Goal: Task Accomplishment & Management: Use online tool/utility

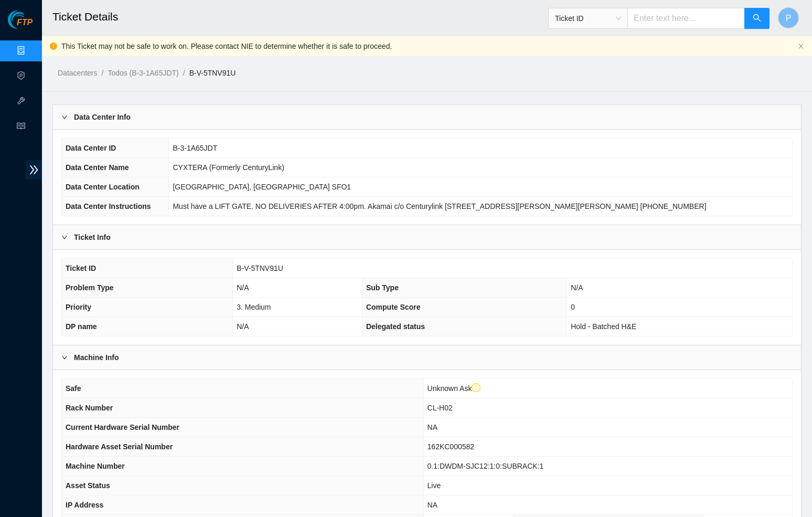
scroll to position [515, 0]
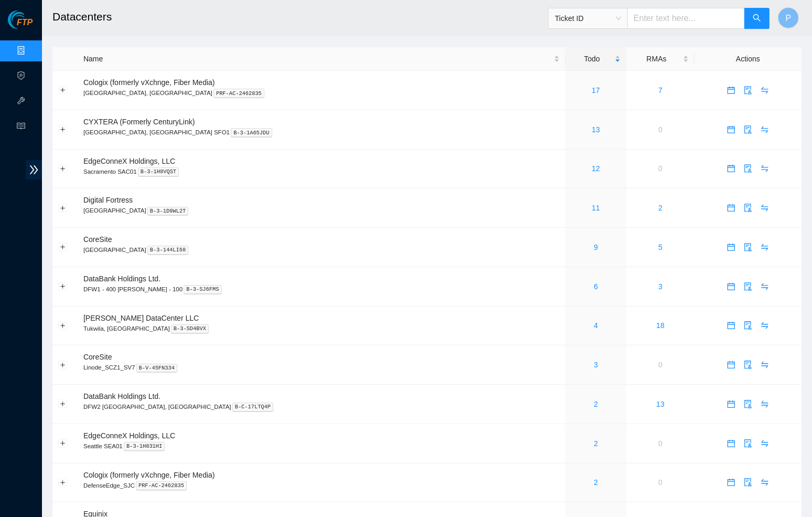
click at [653, 22] on input "text" at bounding box center [685, 18] width 117 height 21
click at [607, 15] on span "Ticket ID" at bounding box center [588, 18] width 66 height 16
click at [582, 69] on div "Rack Number" at bounding box center [587, 72] width 67 height 12
click at [646, 26] on input "text" at bounding box center [685, 18] width 117 height 21
paste input "CL-EF50"
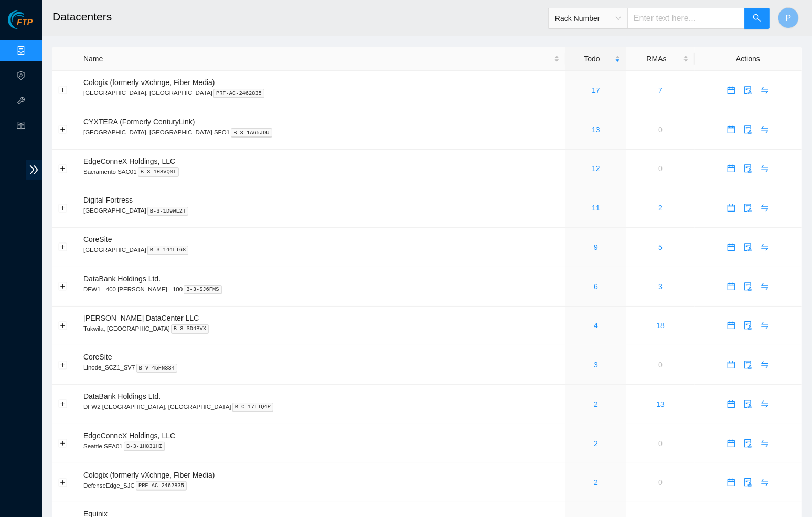
type input "CL-EF50"
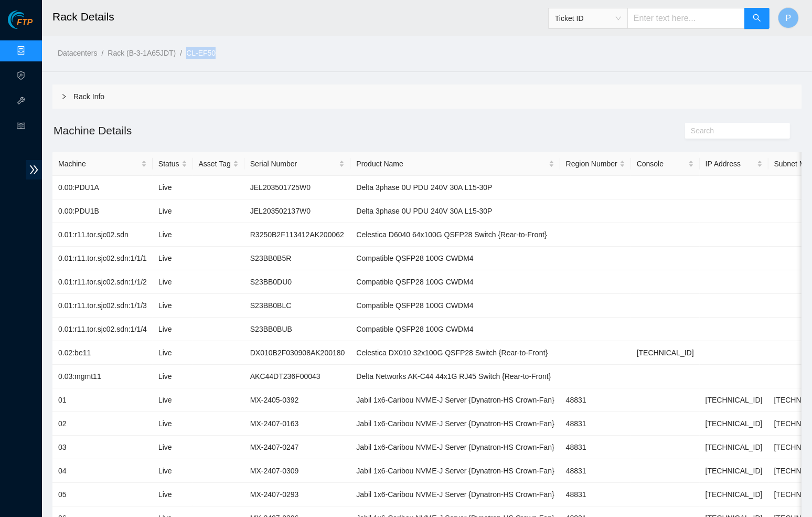
drag, startPoint x: 242, startPoint y: 50, endPoint x: 198, endPoint y: 51, distance: 44.1
click at [198, 51] on ol "Datacenters / Rack (B-3-1A65JDT) / CL-EF50 /" at bounding box center [339, 53] width 562 height 12
copy link "CL-EF50"
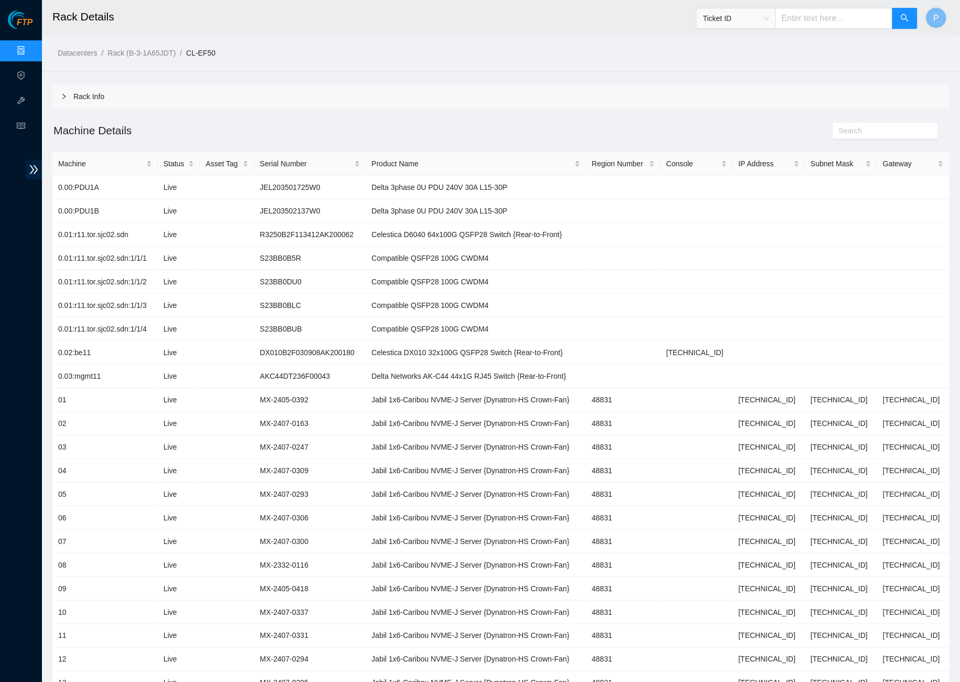
click at [359, 38] on div "Datacenters / Rack (B-3-1A65JDT) / CL-EF50 /" at bounding box center [386, 29] width 689 height 59
click at [731, 22] on span "Ticket ID" at bounding box center [736, 18] width 66 height 16
click at [492, 48] on ol "Datacenters / Rack (B-3-1A65JDT) / CL-EF50 /" at bounding box center [394, 53] width 673 height 12
click at [387, 55] on ol "Datacenters / Rack (B-3-1A65JDT) / CL-EF50 /" at bounding box center [394, 53] width 673 height 12
click at [805, 25] on input "text" at bounding box center [834, 18] width 117 height 21
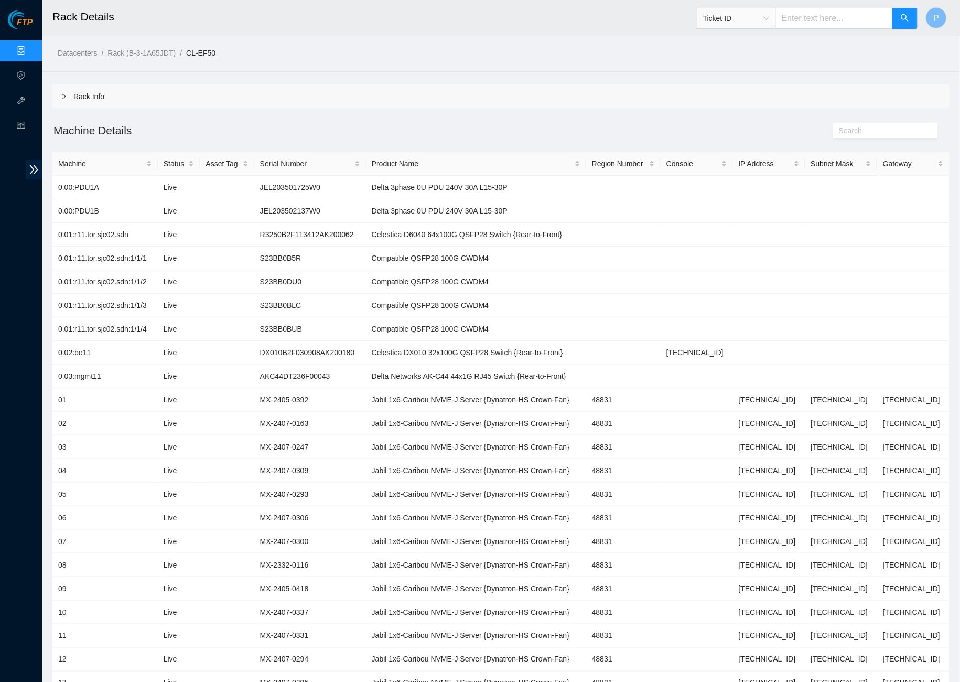
paste input "B-V-5S1GDJP"
type input "B-V-5S1GDJP"
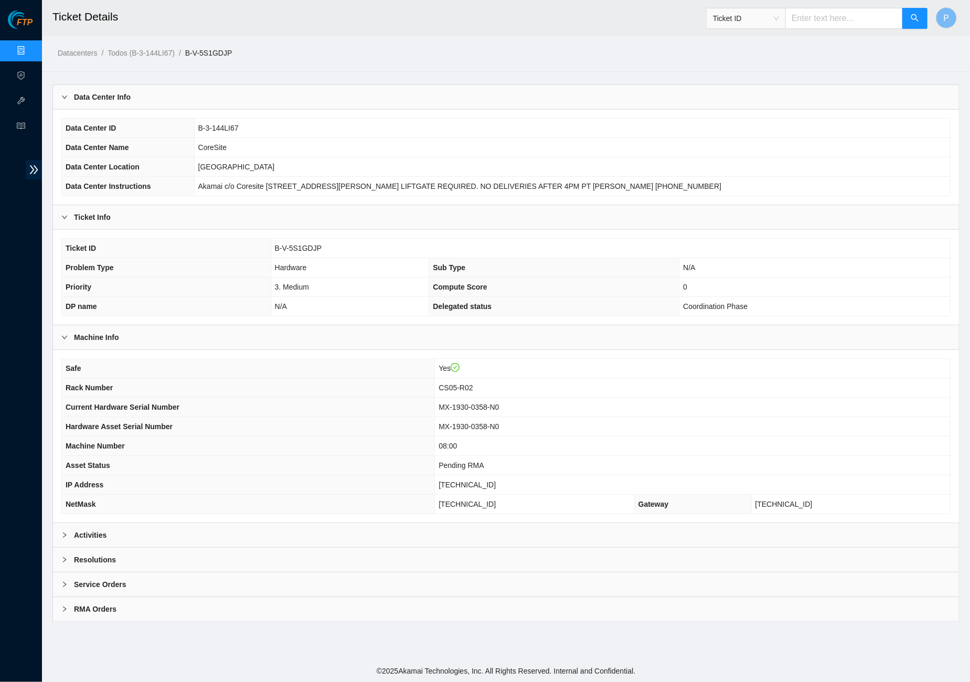
click at [362, 516] on div "Activities" at bounding box center [506, 535] width 906 height 24
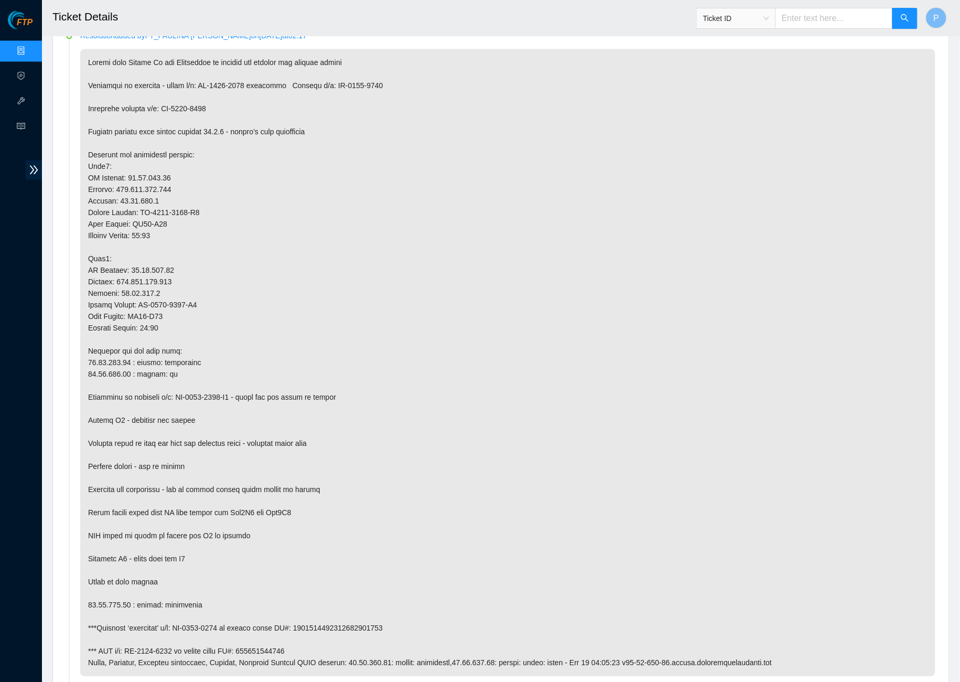
scroll to position [1903, 0]
click at [226, 516] on p at bounding box center [507, 361] width 855 height 627
drag, startPoint x: 421, startPoint y: 562, endPoint x: 67, endPoint y: 559, distance: 353.5
click at [67, 516] on li "Resolution added by FT_PAULINA RIVERA on 2025-08-26 at 02:17" at bounding box center [501, 365] width 869 height 664
copy p "***Original ‘defective’ s/n: MX-2037-0011 is packed under RT#: 9612018969028700…"
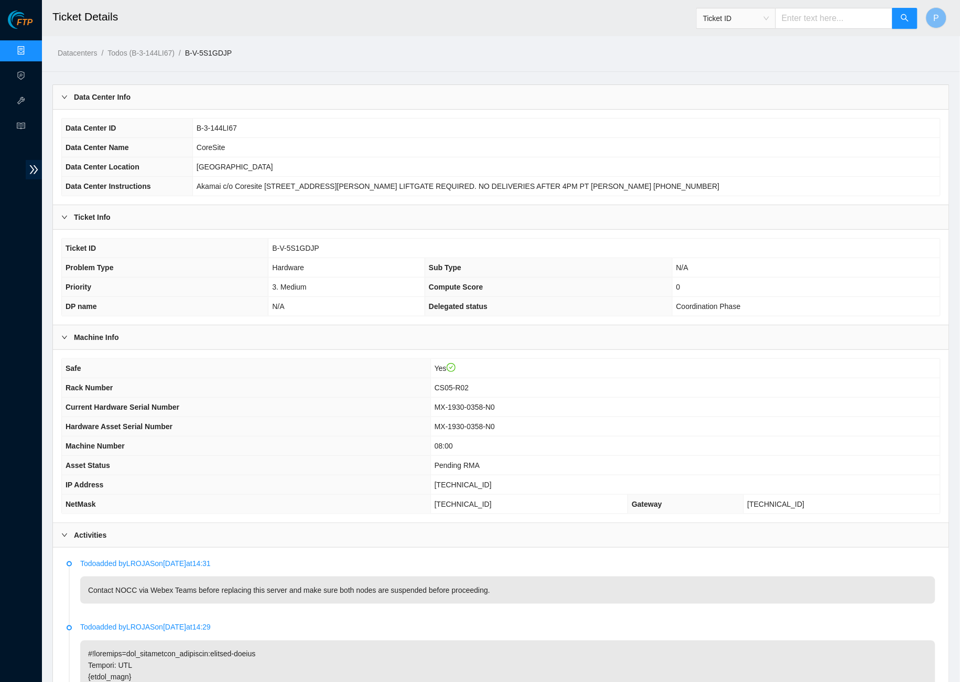
scroll to position [0, 0]
drag, startPoint x: 261, startPoint y: 58, endPoint x: 200, endPoint y: 52, distance: 61.2
click at [284, 44] on div "Datacenters / Todos (B-3-144LI67) / B-V-5S1GDJP /" at bounding box center [386, 29] width 689 height 59
drag, startPoint x: 255, startPoint y: 50, endPoint x: 200, endPoint y: 51, distance: 55.1
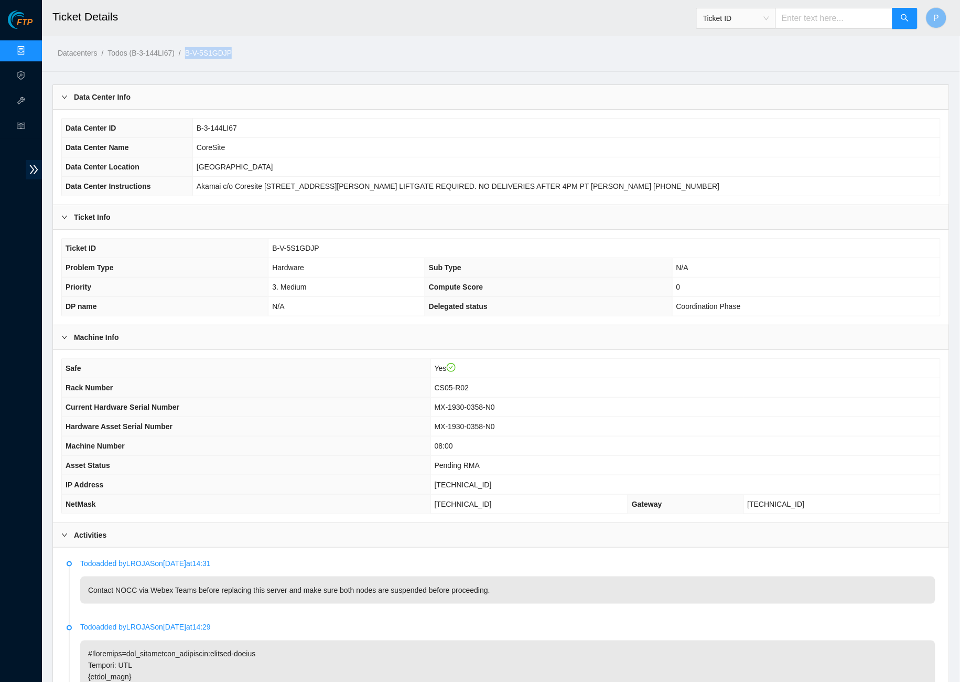
click at [200, 51] on ol "Datacenters / Todos (B-3-144LI67) / B-V-5S1GDJP /" at bounding box center [394, 53] width 673 height 12
copy link "B-V-5S1GDJP"
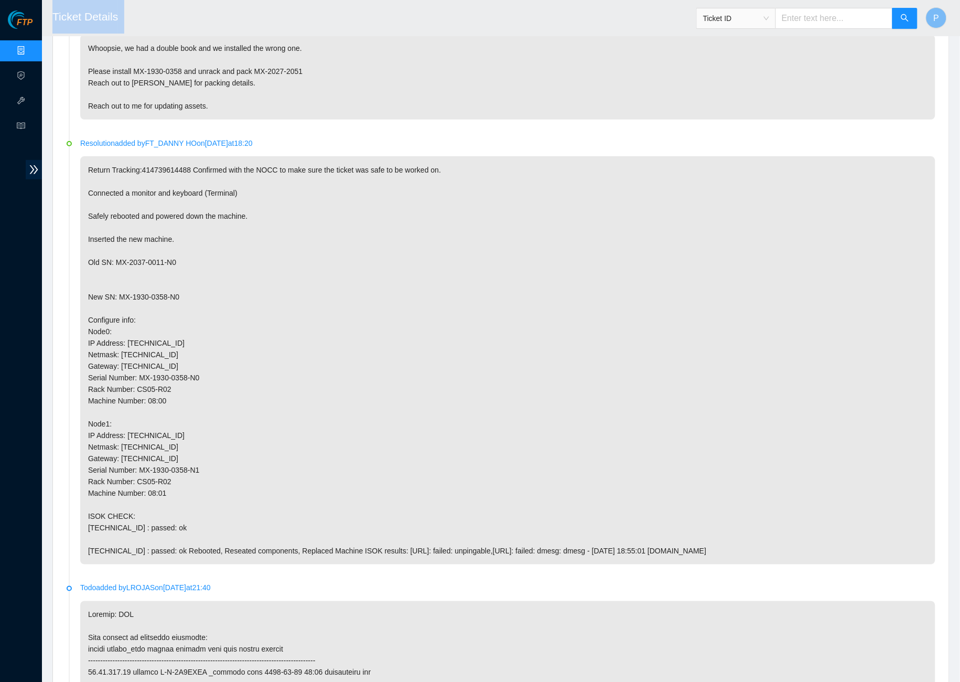
scroll to position [2291, 0]
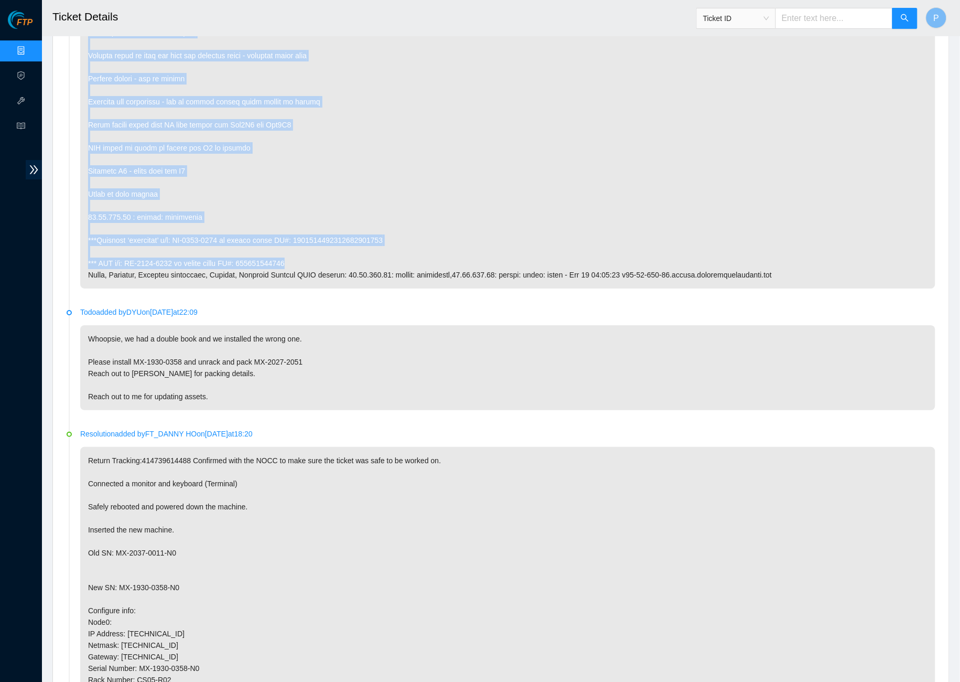
drag, startPoint x: 89, startPoint y: 148, endPoint x: 337, endPoint y: 200, distance: 253.4
copy p "Worked with Daniel Yu and Marialaura to replace and install the correct assets …"
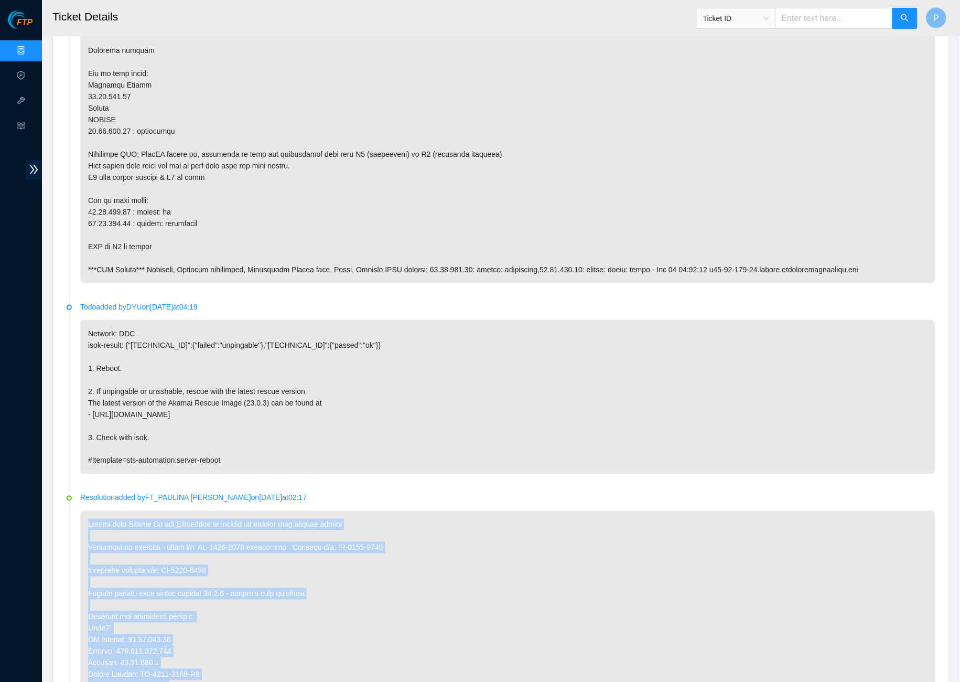
scroll to position [1438, 0]
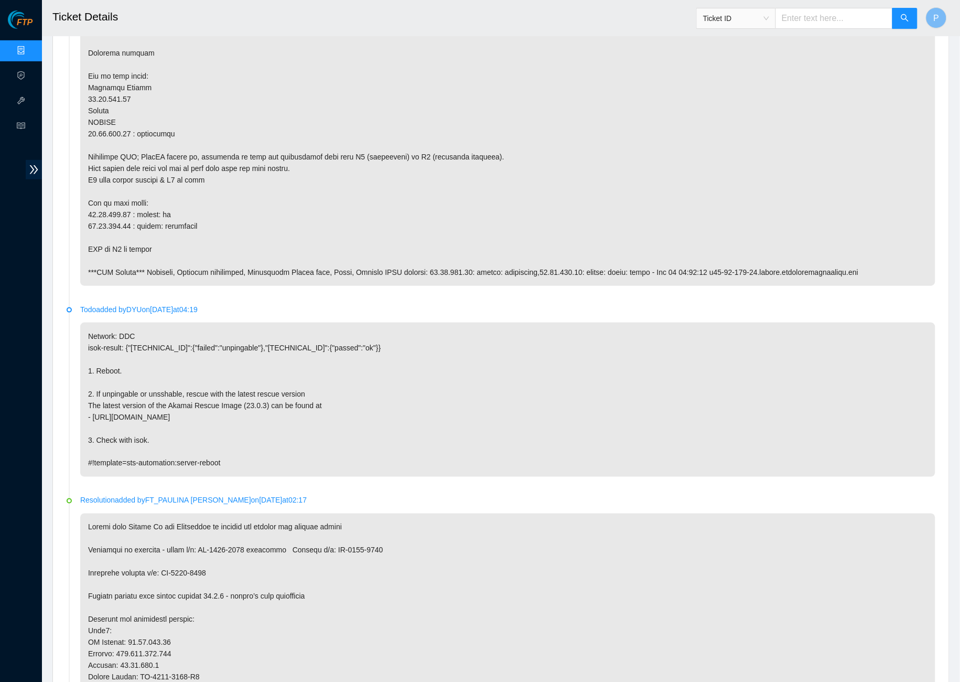
click at [441, 371] on p "Network: DDC isok-result: {"23.33.113.18":{"failed":"unpingable"},"23.33.113.19…" at bounding box center [507, 400] width 855 height 154
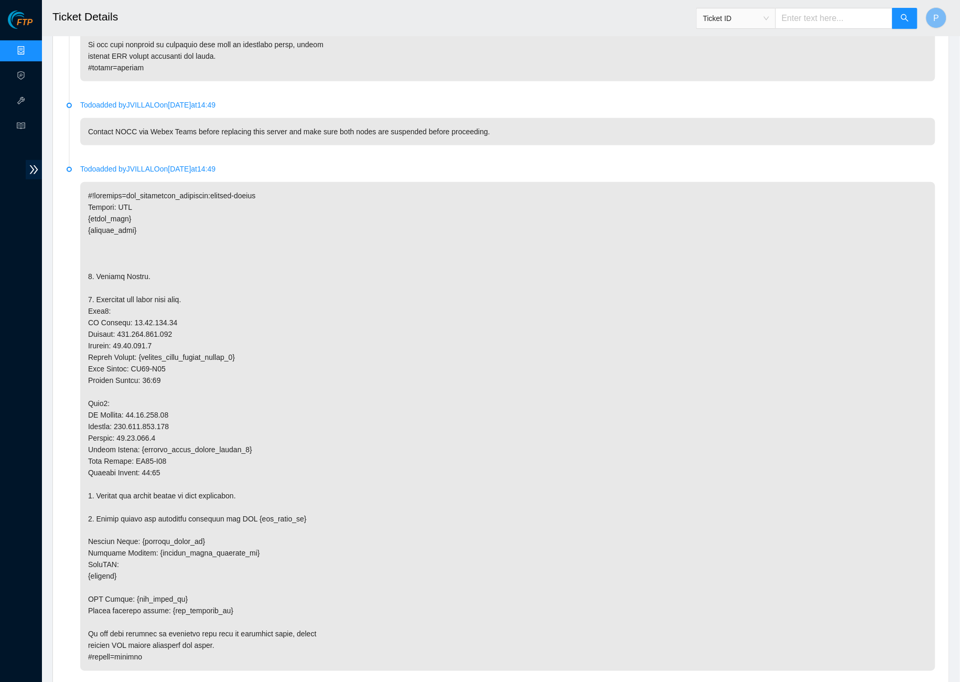
scroll to position [3855, 0]
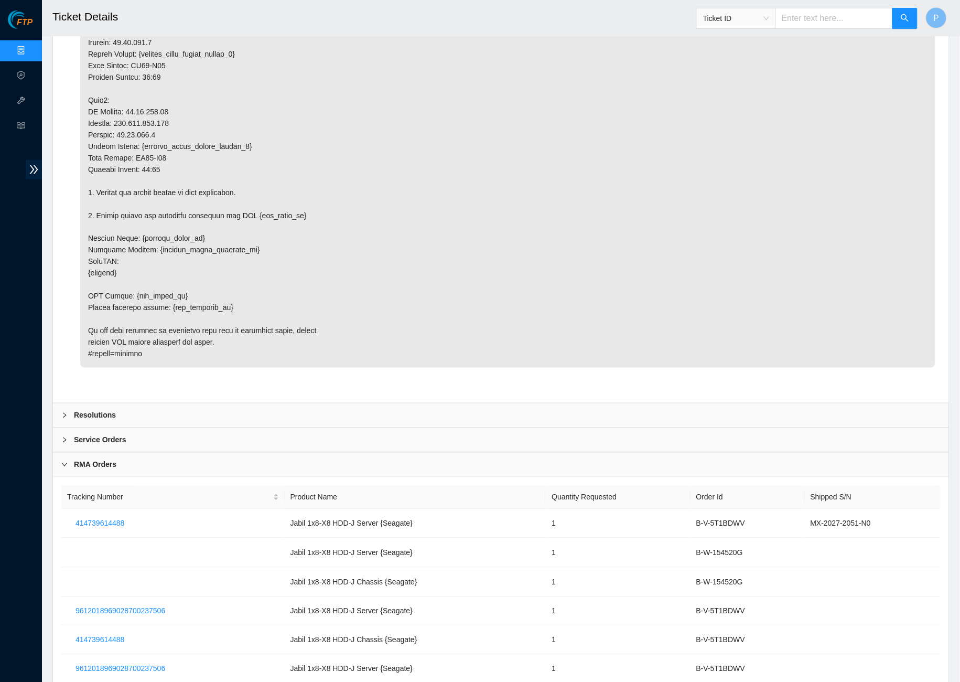
scroll to position [4157, 0]
click at [406, 430] on div "Service Orders" at bounding box center [501, 442] width 896 height 24
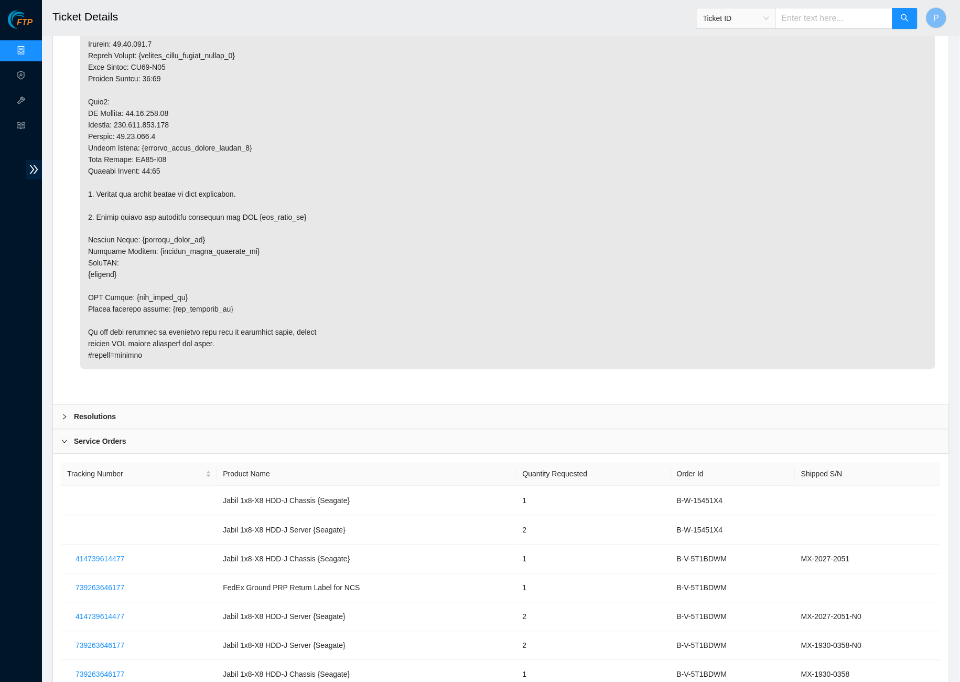
click at [404, 430] on div "Service Orders" at bounding box center [501, 442] width 896 height 24
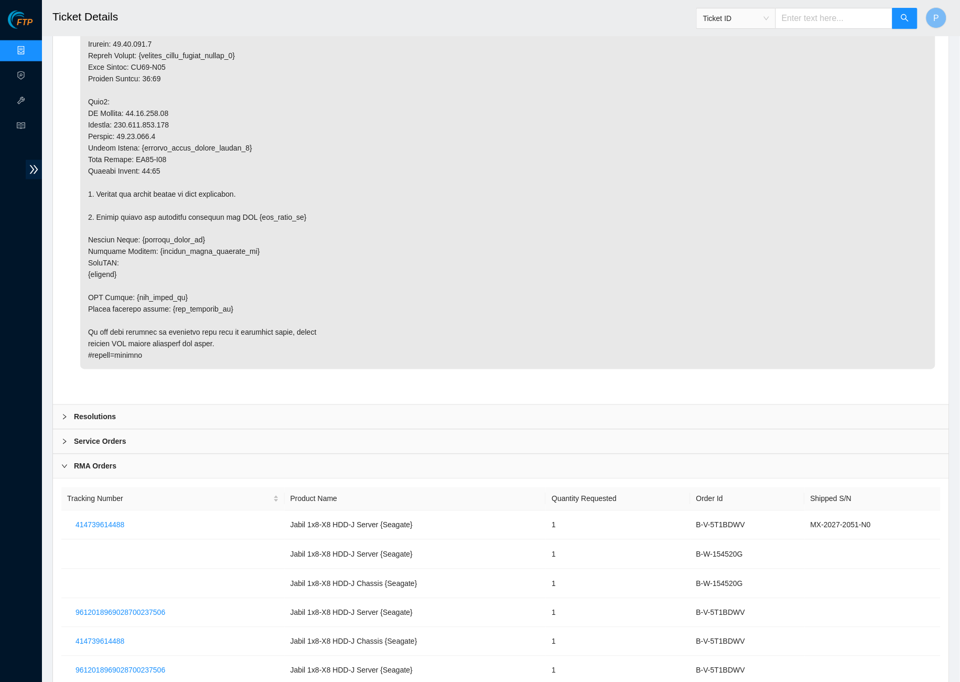
click at [447, 430] on div "Service Orders" at bounding box center [501, 442] width 896 height 24
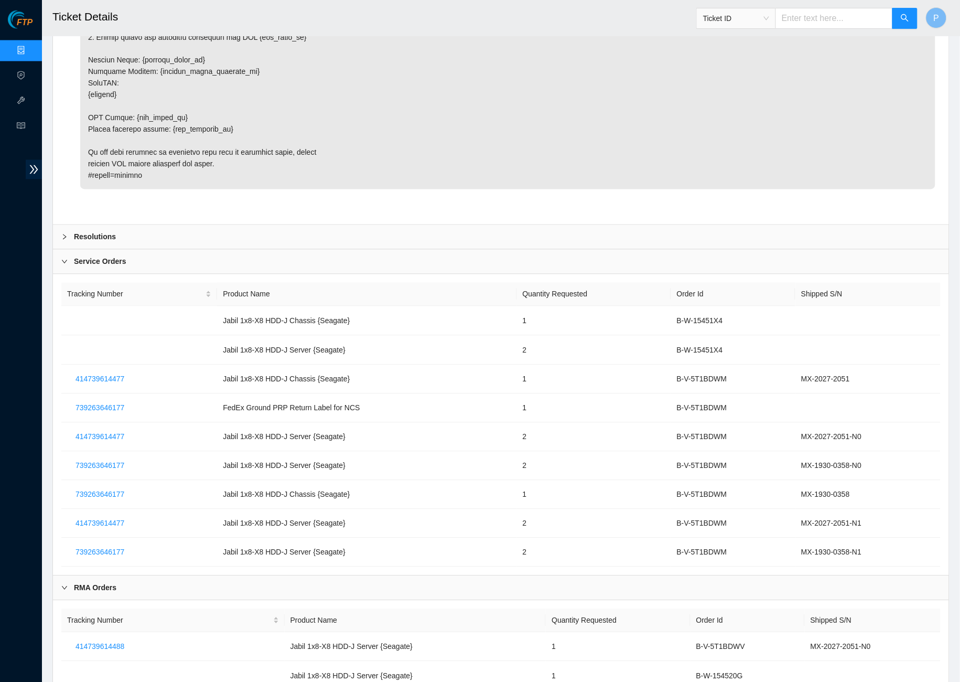
scroll to position [4338, 0]
click at [455, 248] on div "Service Orders" at bounding box center [501, 260] width 896 height 24
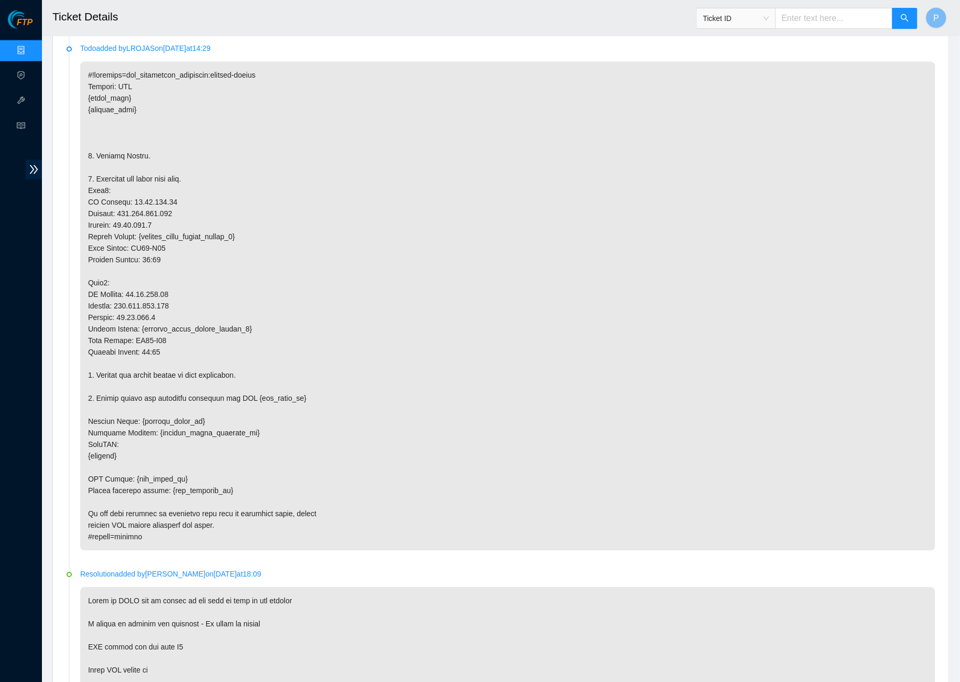
scroll to position [252, 0]
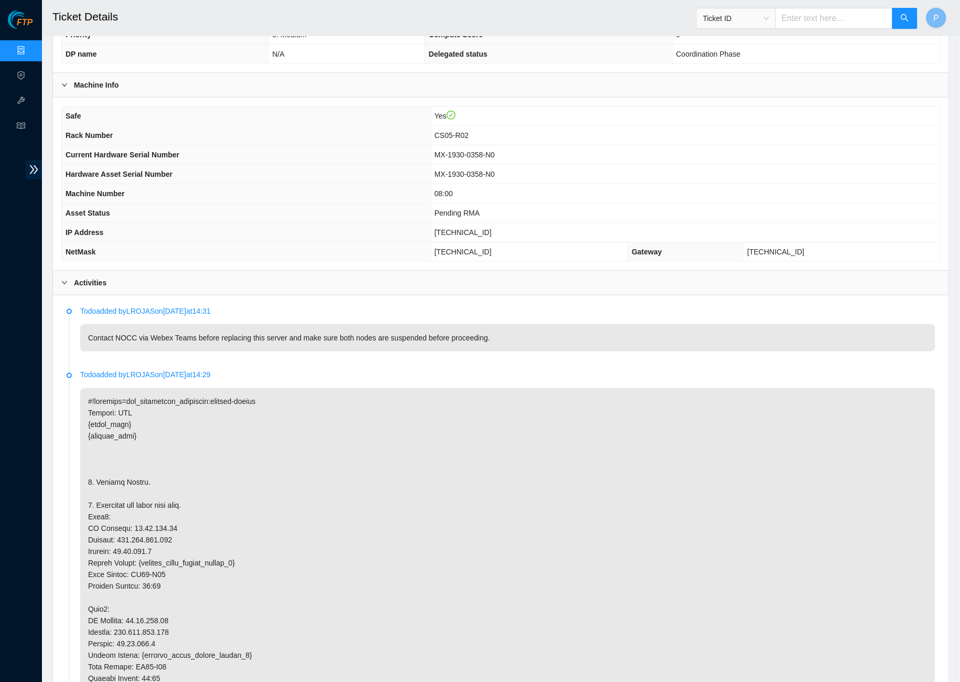
click at [173, 1] on h2 "Ticket Details" at bounding box center [381, 17] width 658 height 34
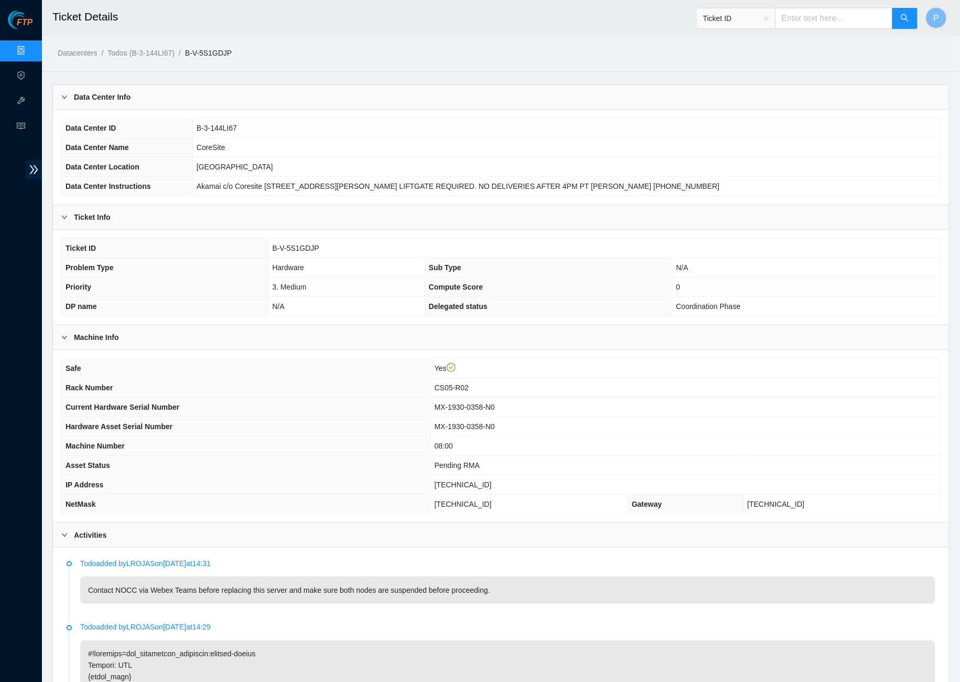
scroll to position [0, 0]
click at [140, 268] on th "Problem Type" at bounding box center [165, 267] width 207 height 19
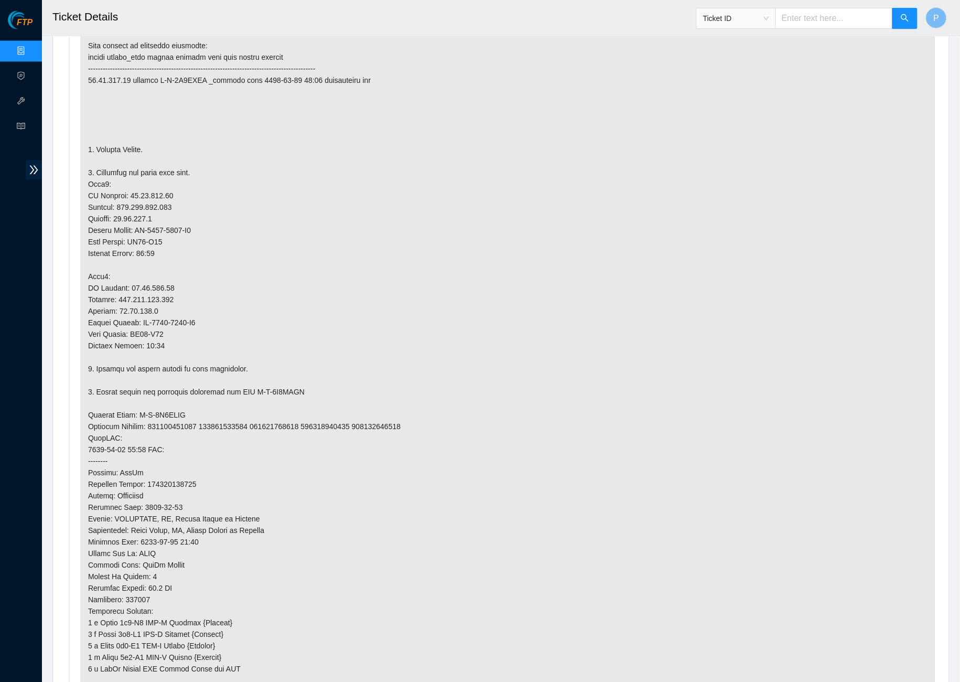
scroll to position [3186, 0]
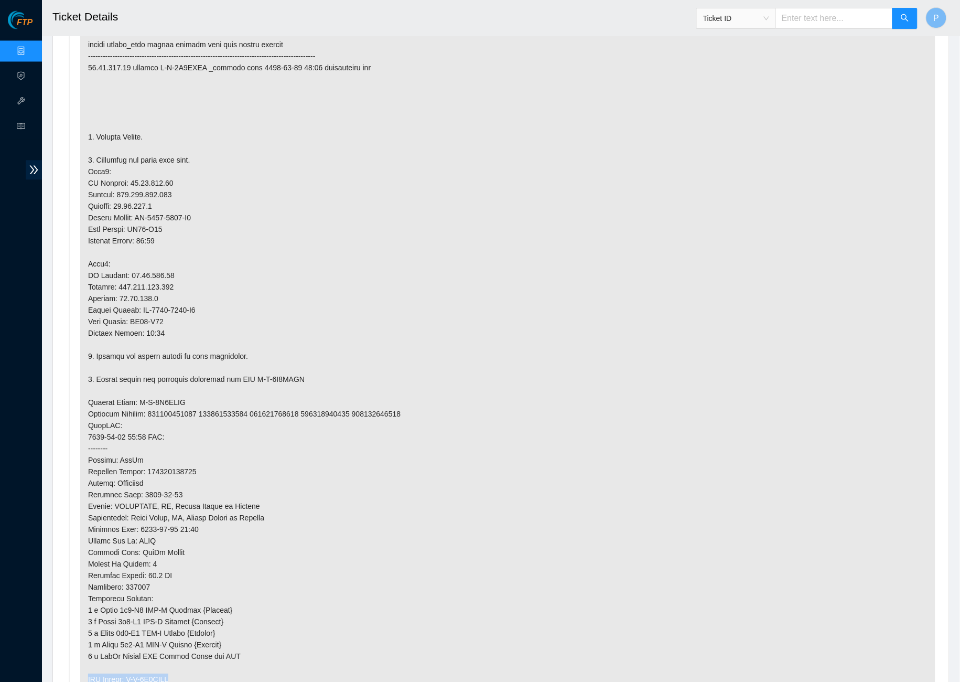
drag, startPoint x: 195, startPoint y: 566, endPoint x: 90, endPoint y: 565, distance: 104.9
click at [90, 516] on p at bounding box center [507, 373] width 855 height 754
copy p "RMA Return: B-V-5T1BDWV"
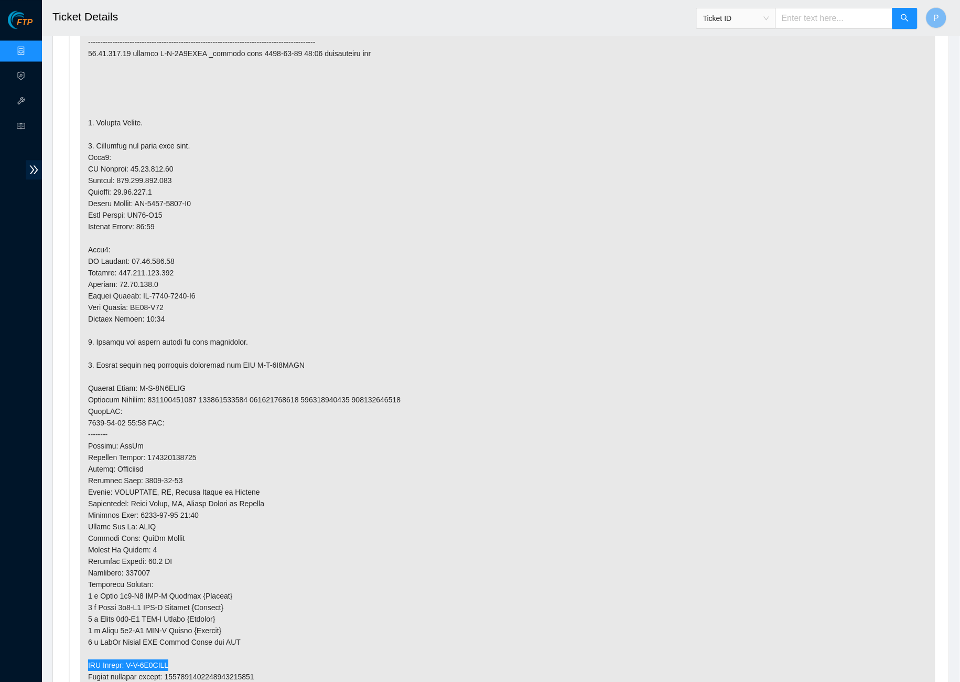
scroll to position [3204, 0]
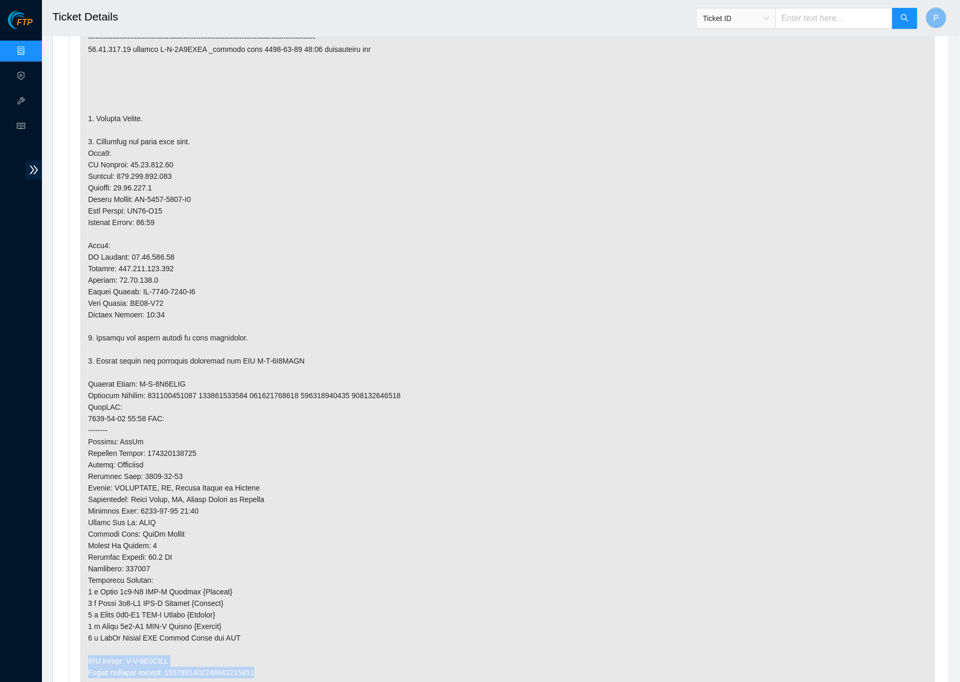
drag, startPoint x: 284, startPoint y: 565, endPoint x: 78, endPoint y: 548, distance: 206.4
click at [78, 516] on li "Todo added by LROJAS on 2025-08-21 at 21:40" at bounding box center [501, 358] width 869 height 791
copy p "RMA Return: B-V-5T1BDWV Return tracking number: 9612018969028700237506"
click at [348, 370] on p at bounding box center [507, 355] width 855 height 754
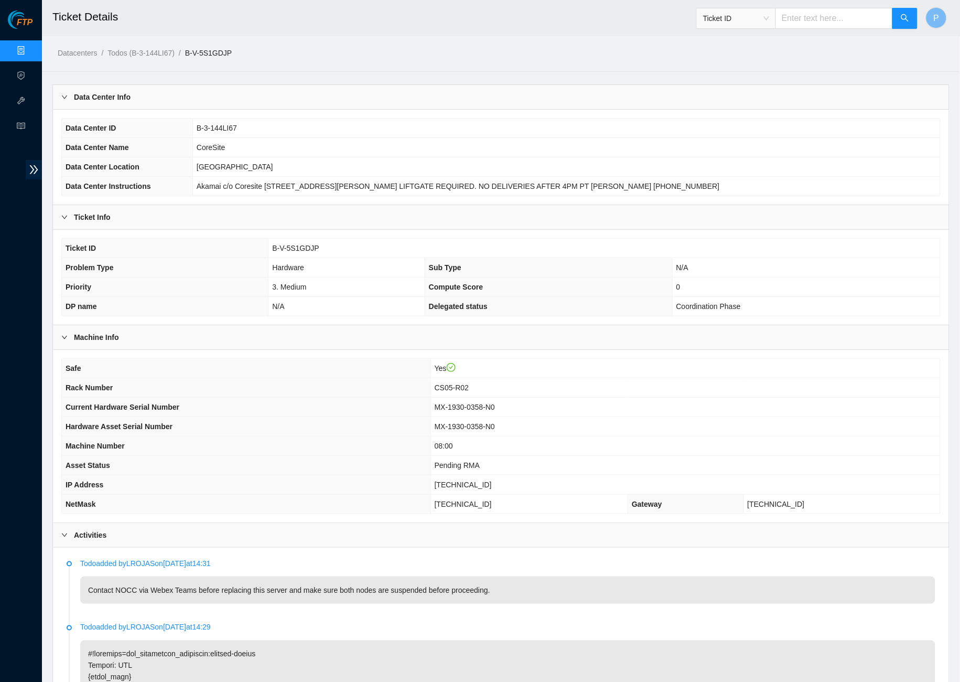
scroll to position [0, 0]
click at [308, 94] on div "Data Center Info" at bounding box center [501, 97] width 896 height 24
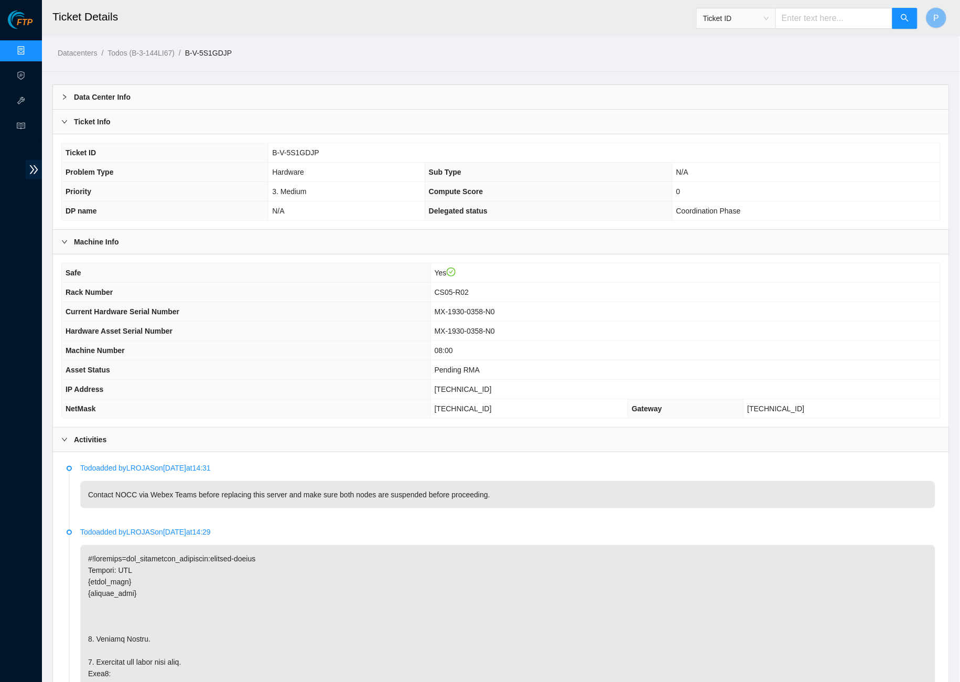
click at [285, 116] on div "Ticket Info" at bounding box center [501, 122] width 896 height 24
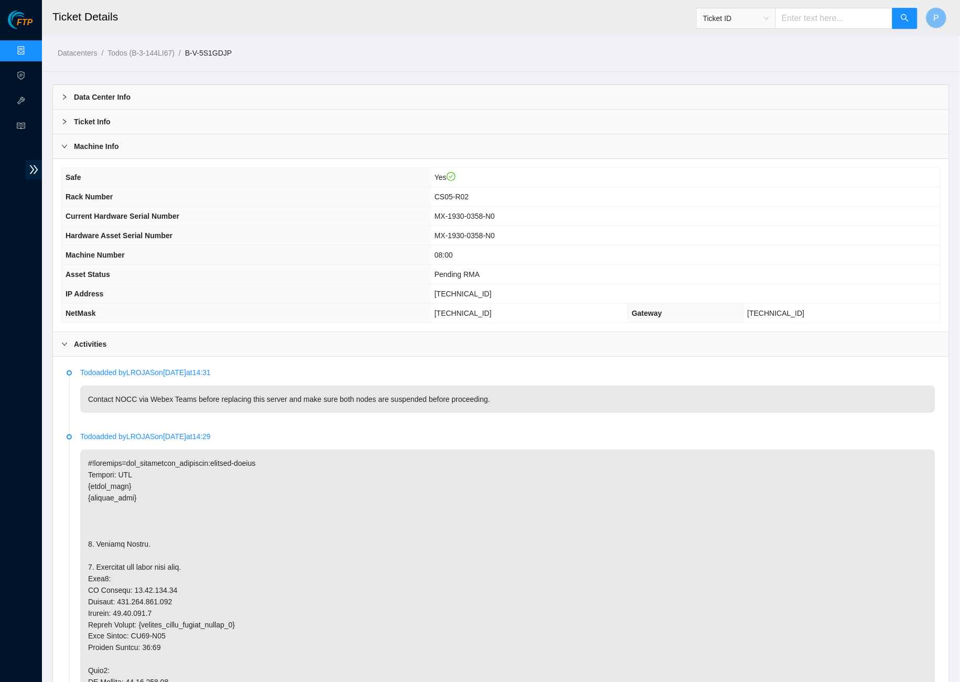
click at [274, 142] on div "Machine Info" at bounding box center [501, 146] width 896 height 24
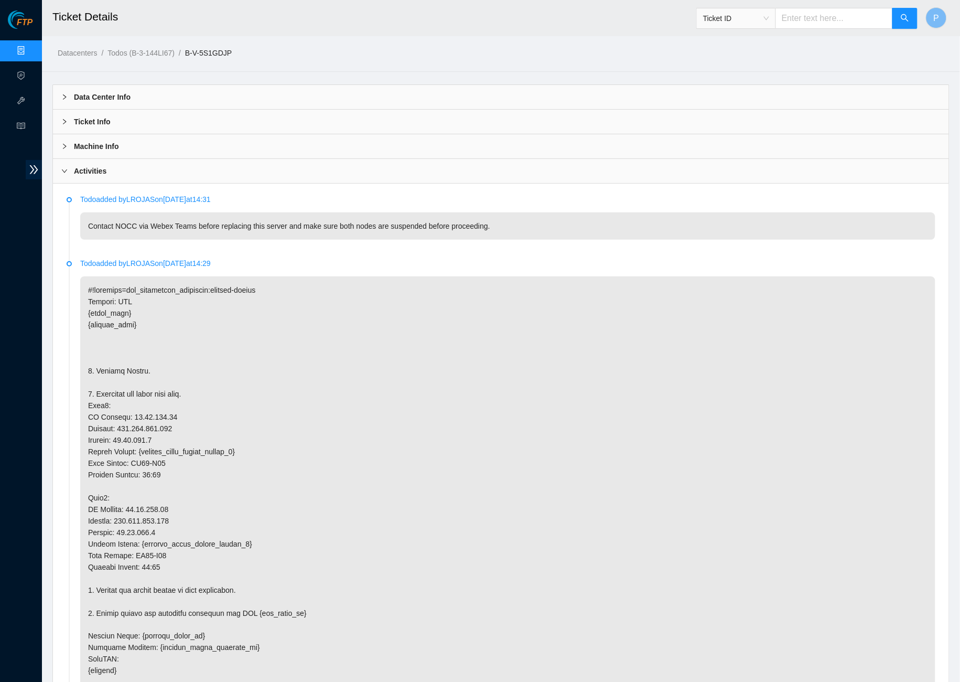
click at [798, 22] on input "text" at bounding box center [834, 18] width 117 height 21
paste input "B-V-5SU9H8P"
type input "B-V-5SU9H8P"
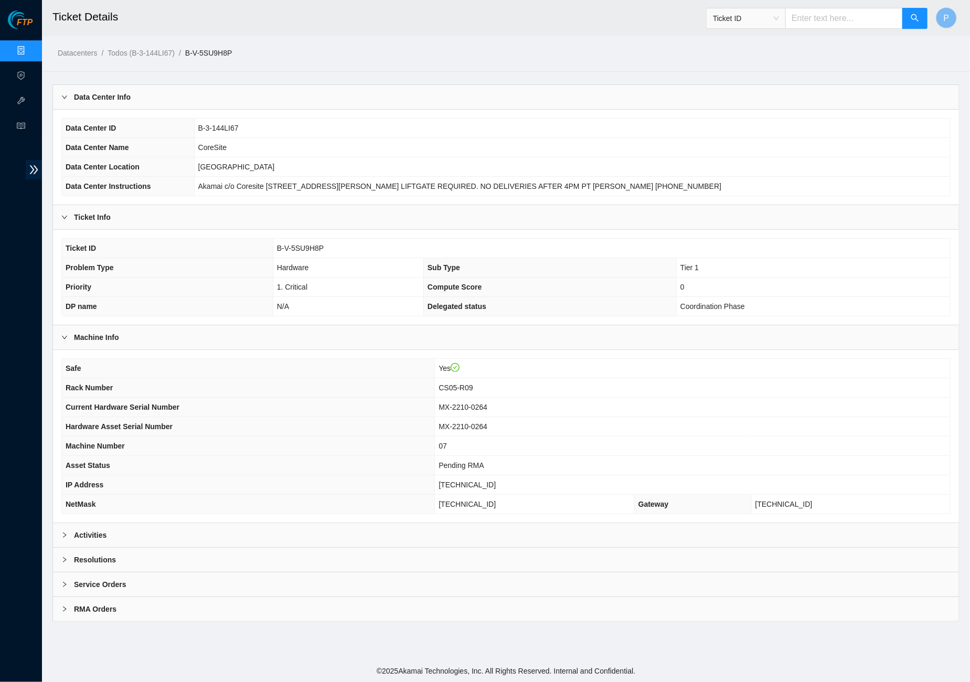
click at [256, 516] on div "Activities" at bounding box center [506, 535] width 906 height 24
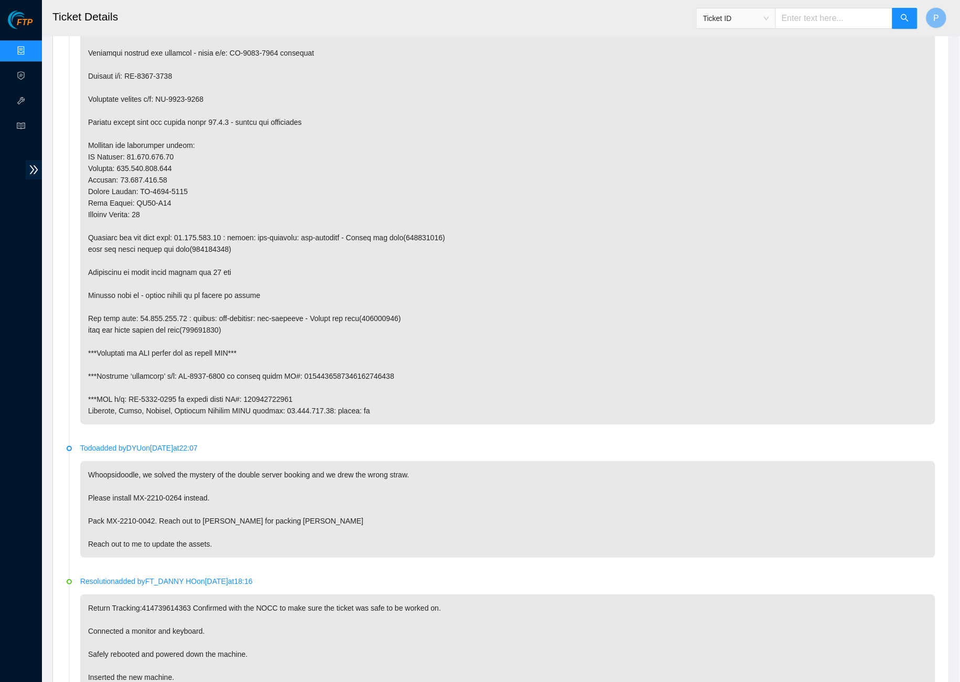
scroll to position [983, 0]
click at [237, 330] on p at bounding box center [507, 219] width 855 height 408
drag, startPoint x: 181, startPoint y: 339, endPoint x: 234, endPoint y: 338, distance: 53.5
click at [234, 338] on p at bounding box center [507, 219] width 855 height 408
copy p "MX-2210-0127"
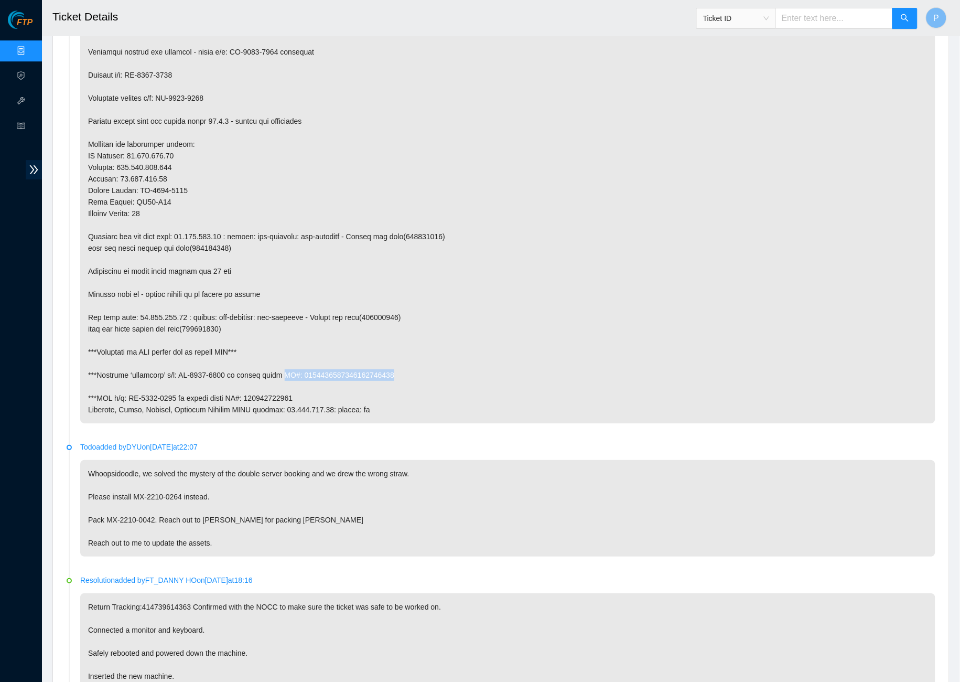
drag, startPoint x: 293, startPoint y: 338, endPoint x: 415, endPoint y: 335, distance: 121.7
click at [415, 335] on p at bounding box center [507, 219] width 855 height 408
copy p "RT#: 9612018969028700237513"
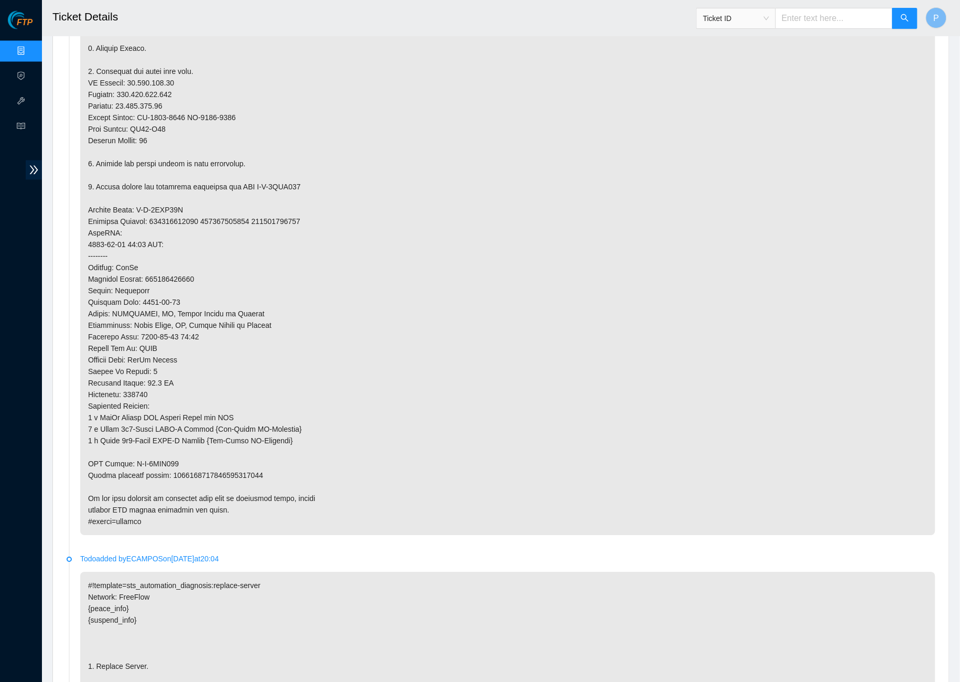
scroll to position [1955, 0]
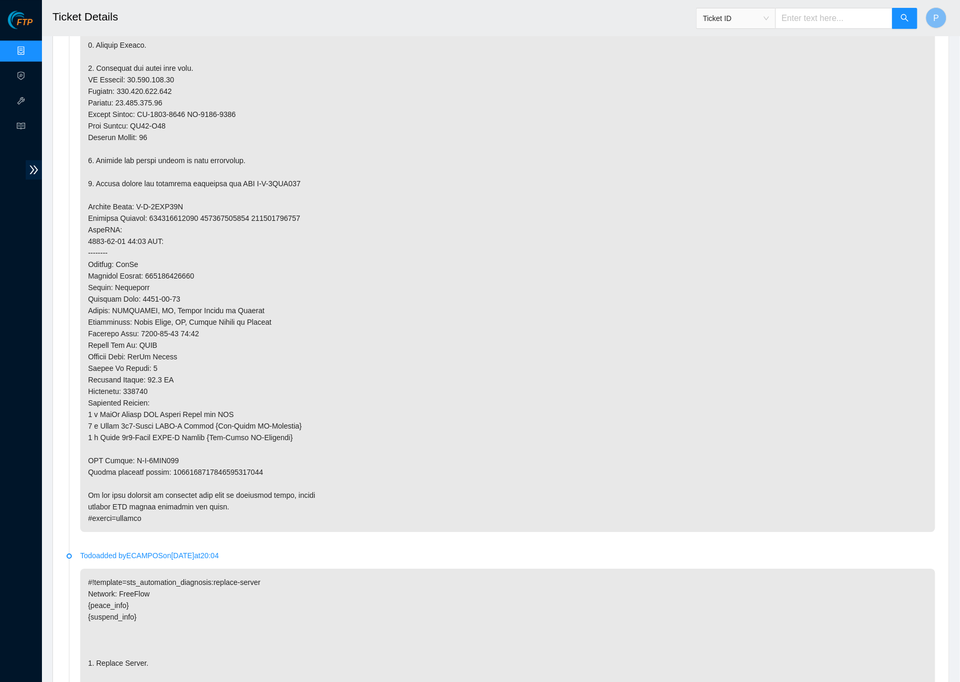
click at [198, 432] on p at bounding box center [507, 235] width 855 height 593
click at [183, 386] on p at bounding box center [507, 235] width 855 height 593
click at [180, 390] on p at bounding box center [507, 235] width 855 height 593
click at [167, 392] on p at bounding box center [507, 235] width 855 height 593
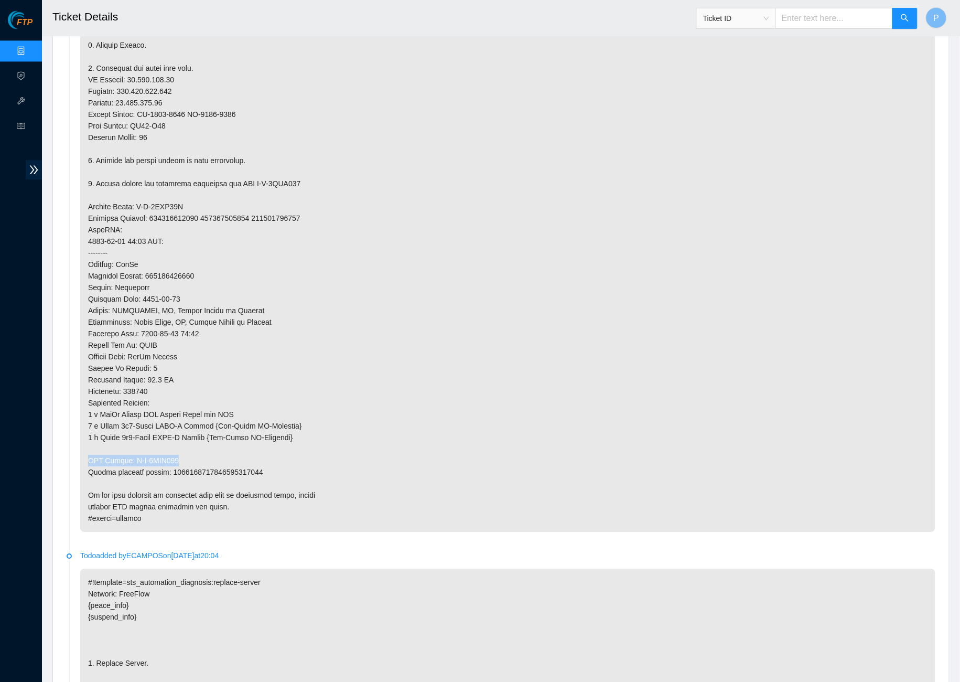
drag, startPoint x: 183, startPoint y: 390, endPoint x: 89, endPoint y: 390, distance: 94.4
click at [89, 390] on p at bounding box center [507, 235] width 855 height 593
copy p "RMA Return: B-V-5TIY164"
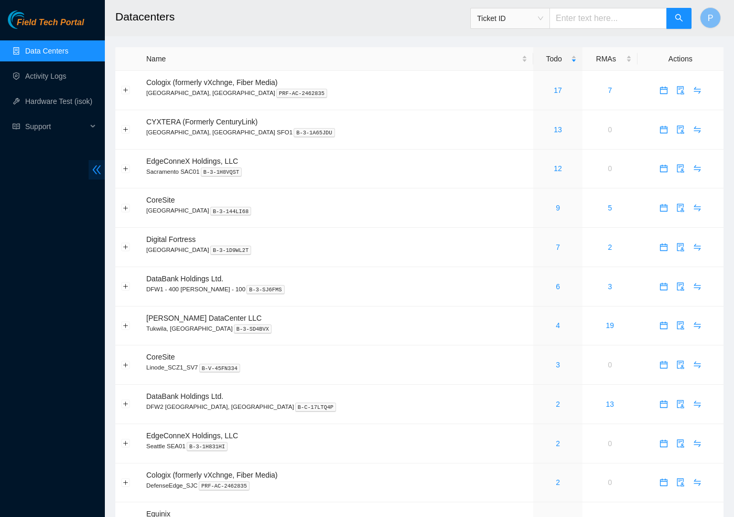
click at [99, 175] on span "double-left" at bounding box center [97, 169] width 16 height 19
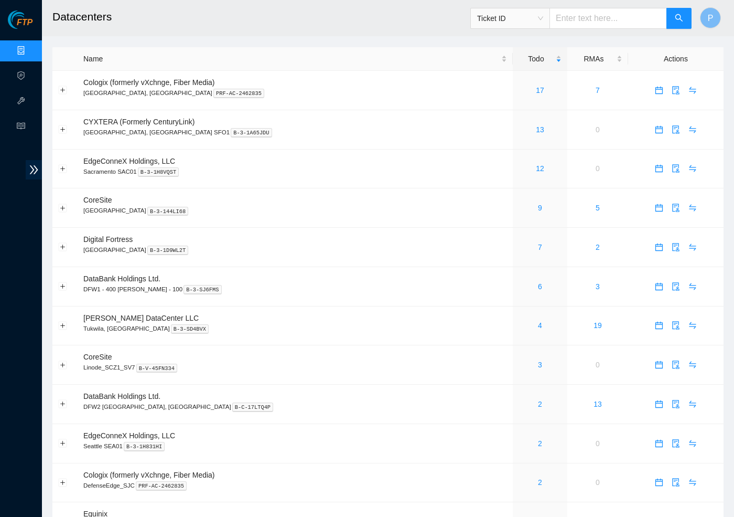
click at [514, 20] on span "Ticket ID" at bounding box center [510, 18] width 66 height 16
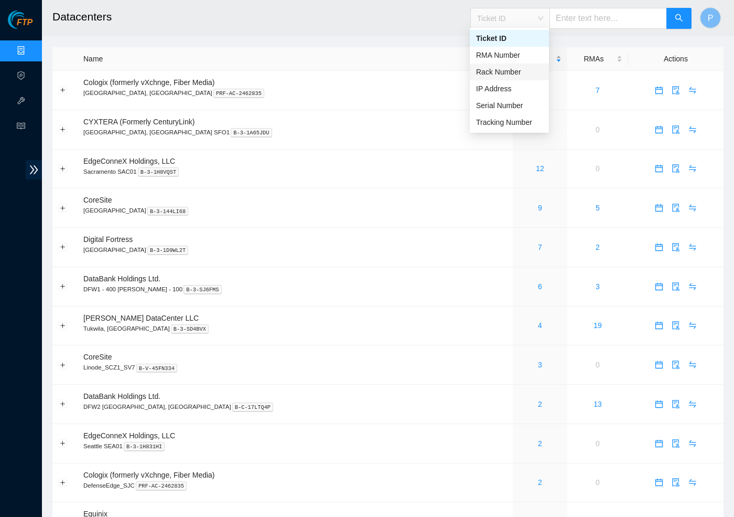
click at [495, 66] on div "Rack Number" at bounding box center [509, 72] width 67 height 12
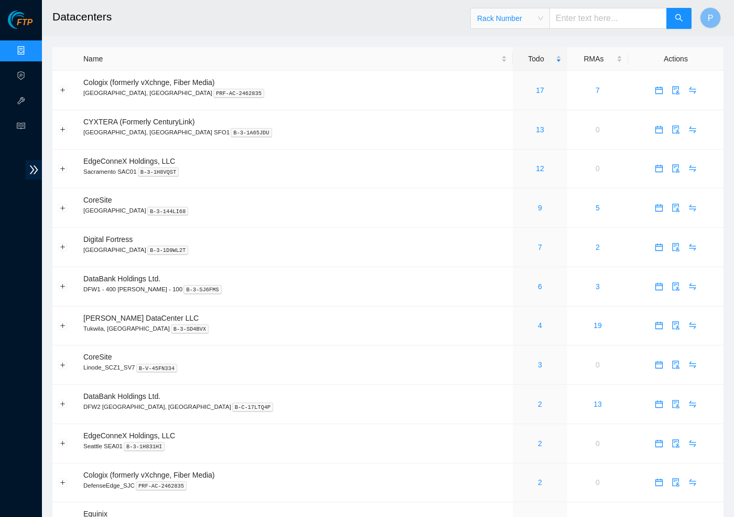
click at [564, 23] on input "text" at bounding box center [608, 18] width 117 height 21
paste input "CL-B01"
type input "CL-B01"
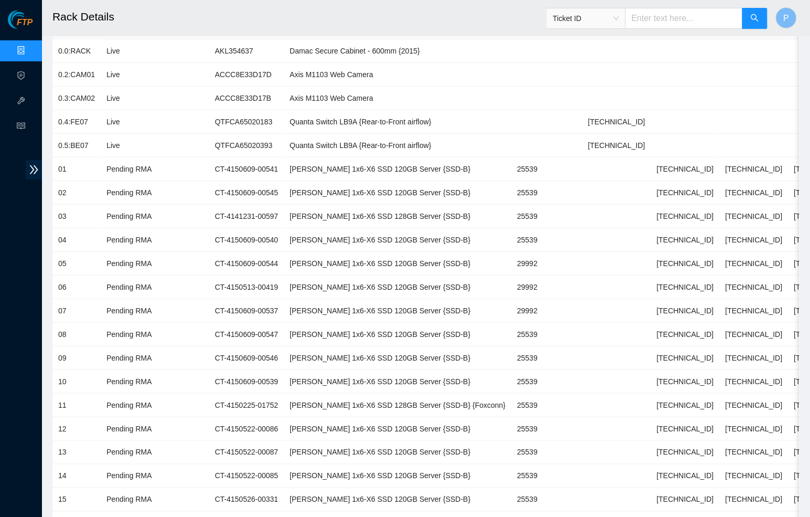
scroll to position [141, 0]
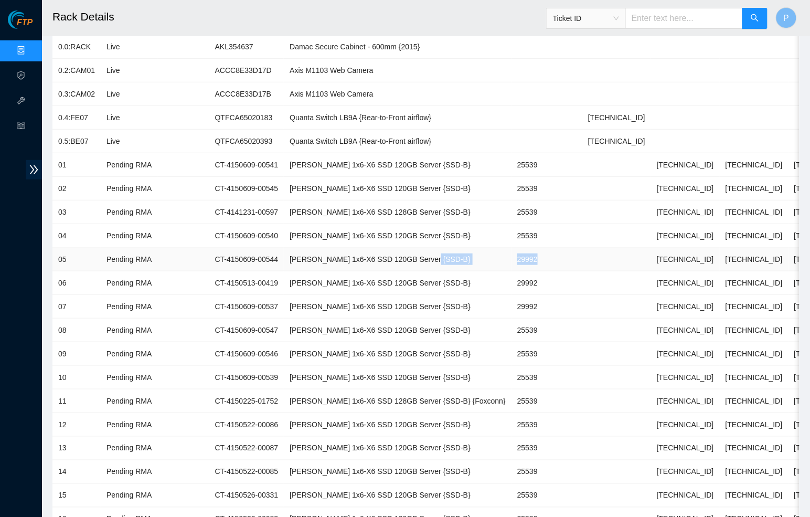
drag, startPoint x: 533, startPoint y: 251, endPoint x: 461, endPoint y: 251, distance: 72.4
click at [461, 251] on tr "05 Pending RMA CT-4150609-00544 Ciara 1x6-X6 SSD 120GB Server {SSD-B} 29992 104…" at bounding box center [454, 260] width 805 height 24
drag, startPoint x: 553, startPoint y: 272, endPoint x: 495, endPoint y: 272, distance: 57.7
click at [511, 272] on td "29992" at bounding box center [546, 283] width 71 height 24
drag, startPoint x: 540, startPoint y: 303, endPoint x: 499, endPoint y: 302, distance: 40.9
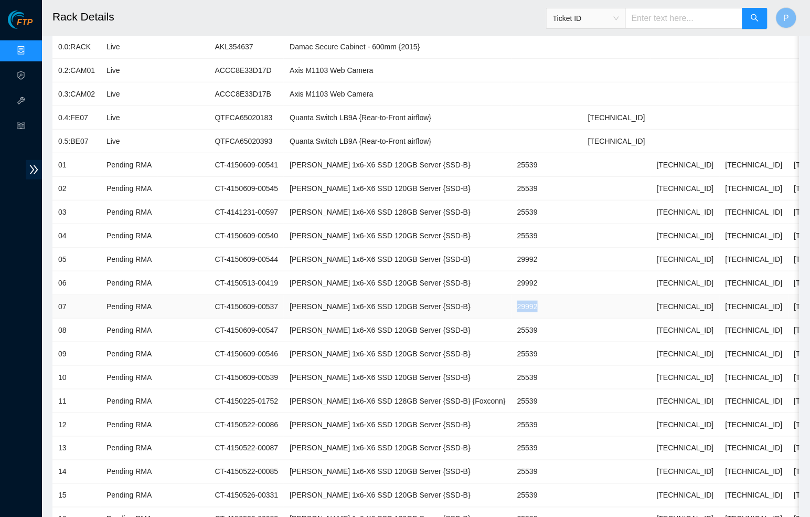
click at [511, 302] on td "29992" at bounding box center [546, 307] width 71 height 24
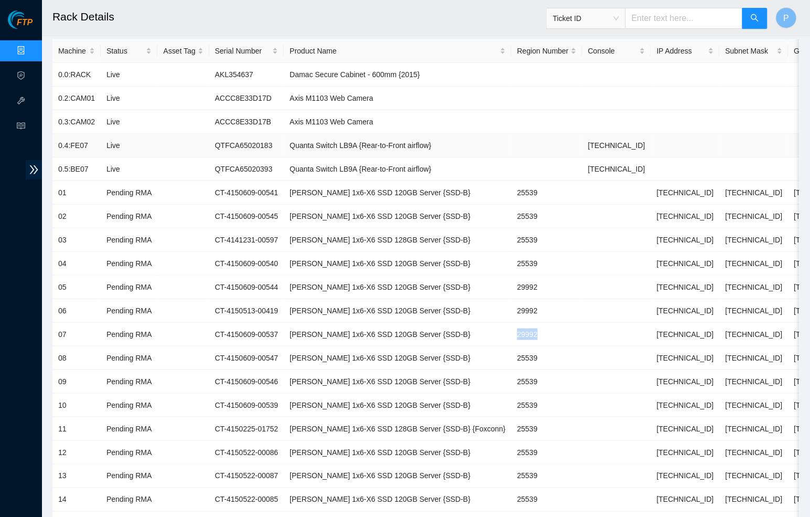
scroll to position [111, 0]
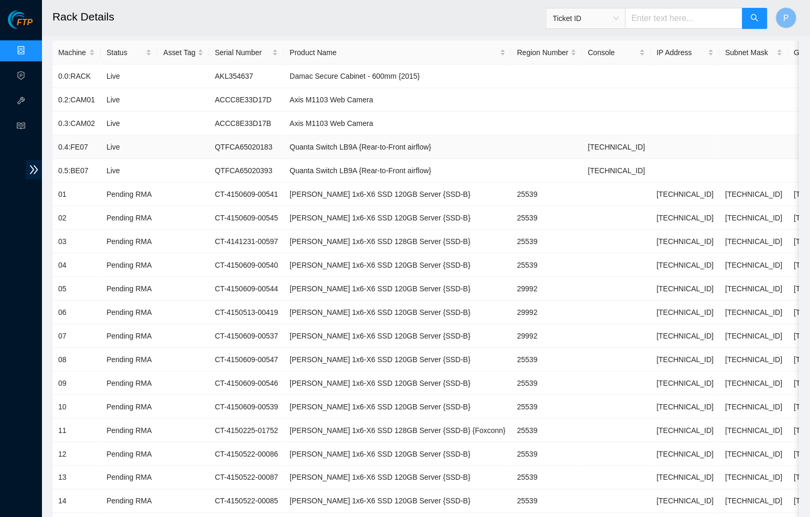
click at [368, 135] on td "Quanta Switch LB9A {Rear-to-Front airflow}" at bounding box center [398, 147] width 228 height 24
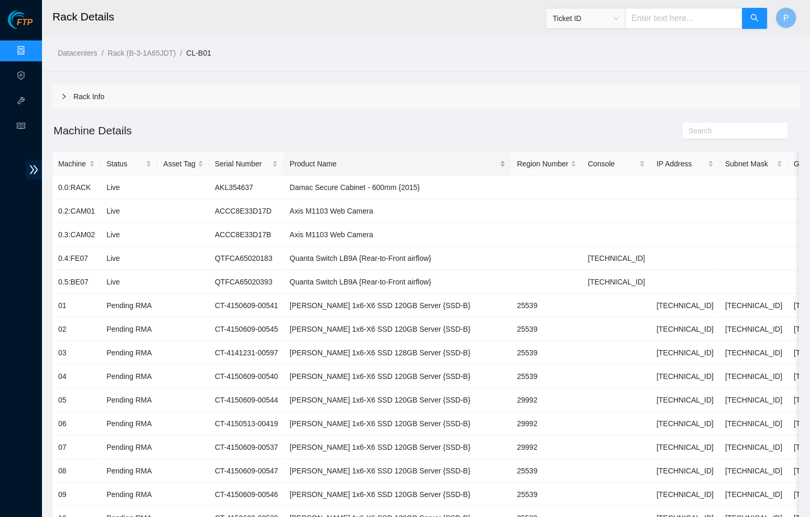
scroll to position [0, 0]
click at [600, 23] on span "Ticket ID" at bounding box center [586, 18] width 66 height 16
click at [590, 68] on div "Rack Number" at bounding box center [585, 72] width 67 height 12
drag, startPoint x: 228, startPoint y: 50, endPoint x: 197, endPoint y: 50, distance: 30.9
click at [197, 50] on ol "Datacenters / Rack (B-3-1A65JDT) / CL-B01 /" at bounding box center [338, 53] width 560 height 12
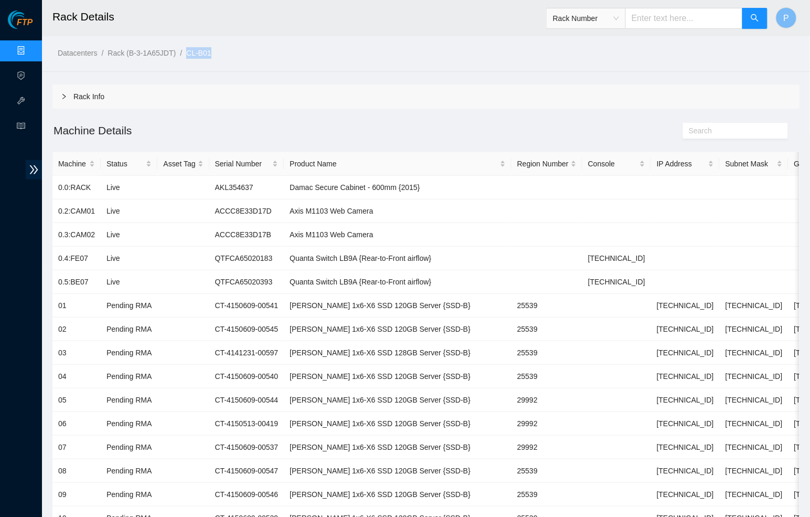
copy link "CL-B01"
click at [664, 18] on input "text" at bounding box center [683, 18] width 117 height 21
paste input "CL-B01"
type input "CL-B01"
click at [316, 102] on div "Rack Info" at bounding box center [425, 96] width 747 height 24
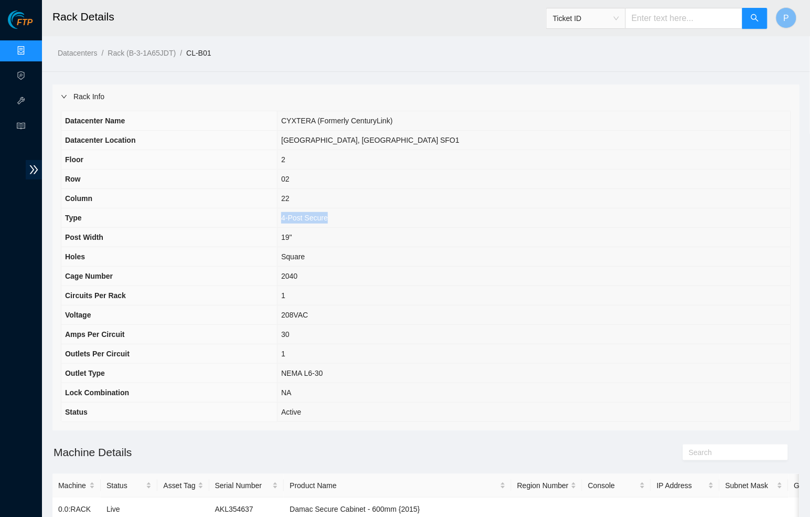
drag, startPoint x: 411, startPoint y: 219, endPoint x: 347, endPoint y: 217, distance: 64.0
click at [347, 217] on tr "Type 4-Post Secure" at bounding box center [425, 217] width 729 height 19
click at [239, 103] on div "Rack Info" at bounding box center [425, 96] width 747 height 24
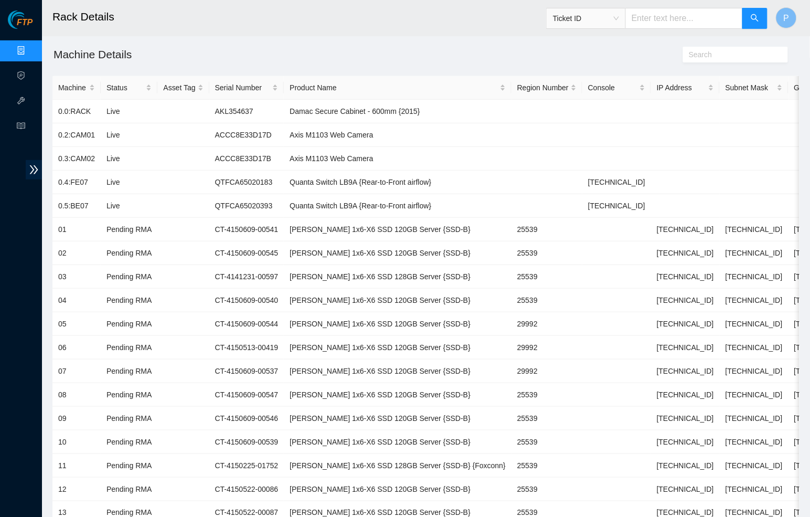
scroll to position [77, 0]
drag, startPoint x: 100, startPoint y: 112, endPoint x: 138, endPoint y: 112, distance: 38.8
click at [138, 112] on tr "0.0:RACK Live AKL354637 Damac Secure Cabinet - 600mm {2015}" at bounding box center [454, 111] width 805 height 24
drag, startPoint x: 97, startPoint y: 134, endPoint x: 153, endPoint y: 134, distance: 56.1
click at [153, 134] on tr "0.2:CAM01 Live ACCC8E33D17D Axis M1103 Web Camera" at bounding box center [454, 134] width 805 height 24
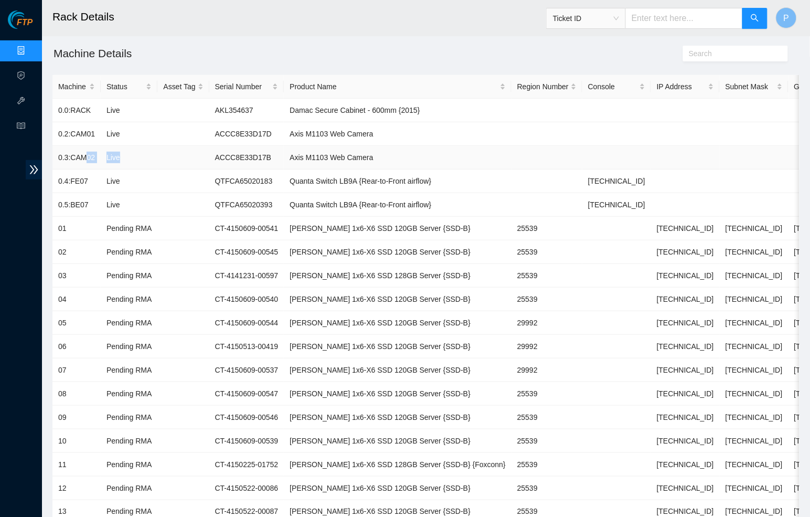
drag, startPoint x: 88, startPoint y: 154, endPoint x: 203, endPoint y: 155, distance: 114.9
click at [202, 155] on tr "0.3:CAM02 Live ACCC8E33D17B Axis M1103 Web Camera" at bounding box center [454, 158] width 805 height 24
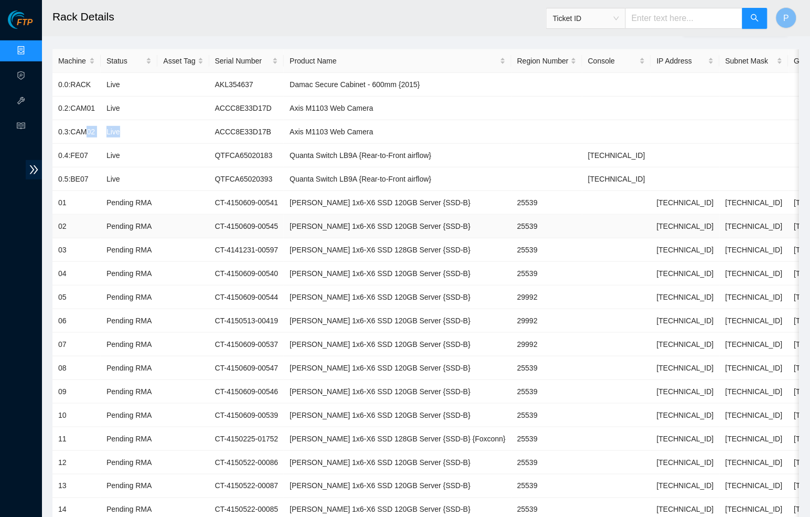
scroll to position [101, 0]
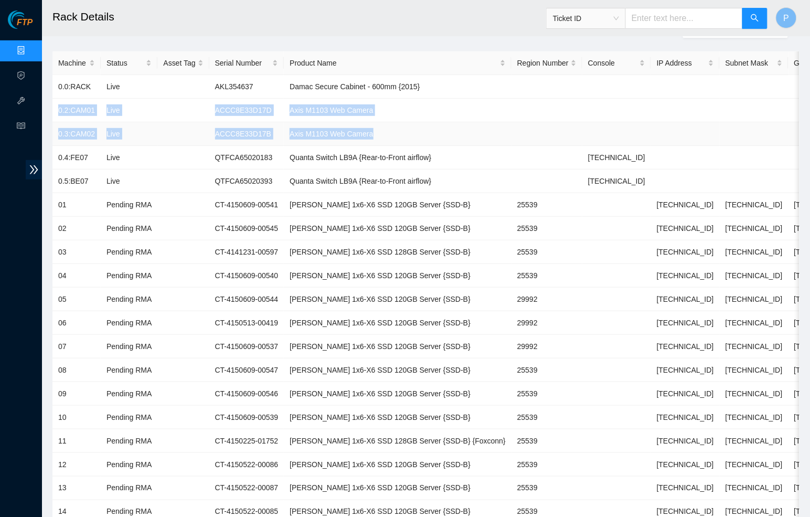
drag, startPoint x: 54, startPoint y: 105, endPoint x: 427, endPoint y: 136, distance: 374.2
click at [277, 103] on td "ACCC8E33D17D" at bounding box center [246, 111] width 75 height 24
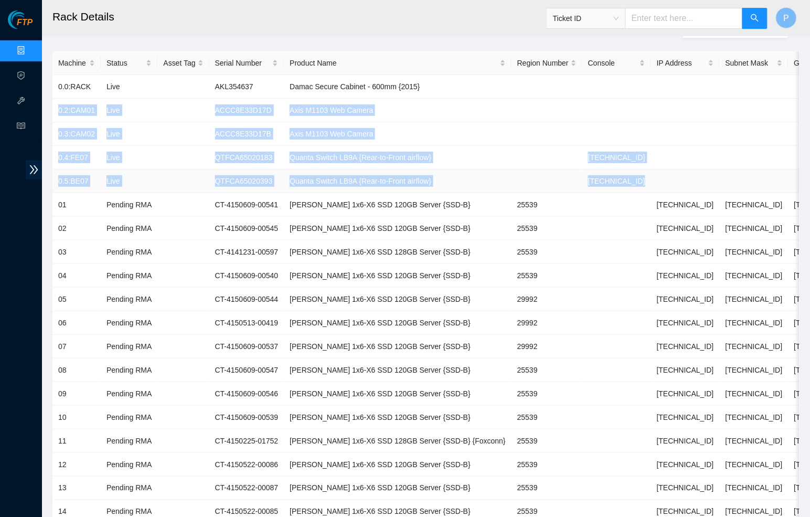
drag, startPoint x: 54, startPoint y: 106, endPoint x: 659, endPoint y: 177, distance: 609.5
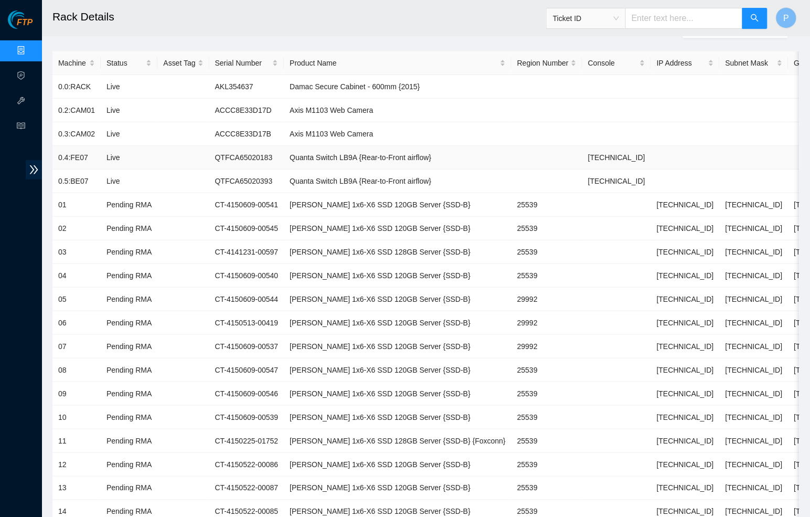
click at [376, 160] on td "Quanta Switch LB9A {Rear-to-Front airflow}" at bounding box center [398, 158] width 228 height 24
drag, startPoint x: 93, startPoint y: 153, endPoint x: 62, endPoint y: 153, distance: 31.0
click at [62, 153] on td "0.4:FE07" at bounding box center [76, 158] width 48 height 24
drag, startPoint x: 568, startPoint y: 153, endPoint x: 628, endPoint y: 153, distance: 59.8
click at [628, 153] on td "104.99.239.76" at bounding box center [616, 158] width 69 height 24
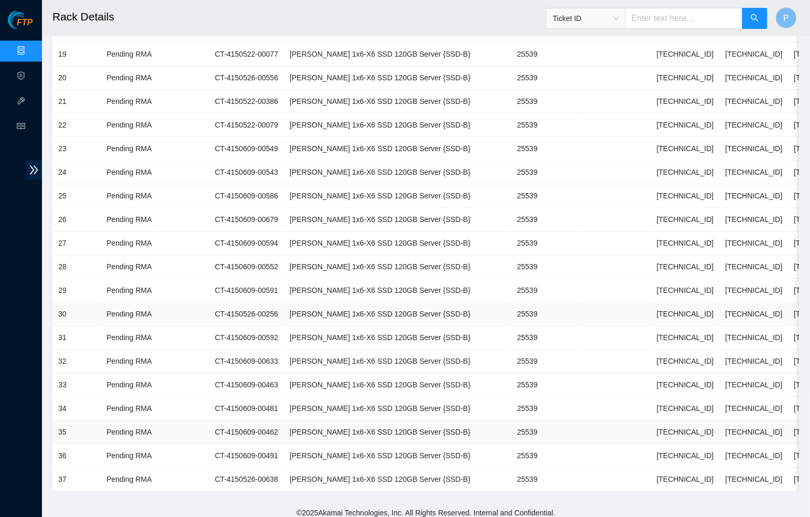
scroll to position [676, 0]
drag, startPoint x: 634, startPoint y: 459, endPoint x: 696, endPoint y: 463, distance: 62.0
click at [697, 468] on tr "37 Pending RMA CT-4150526-00638 Ciara 1x6-X6 SSD 120GB Server {SSD-B} 25539 104…" at bounding box center [454, 480] width 805 height 24
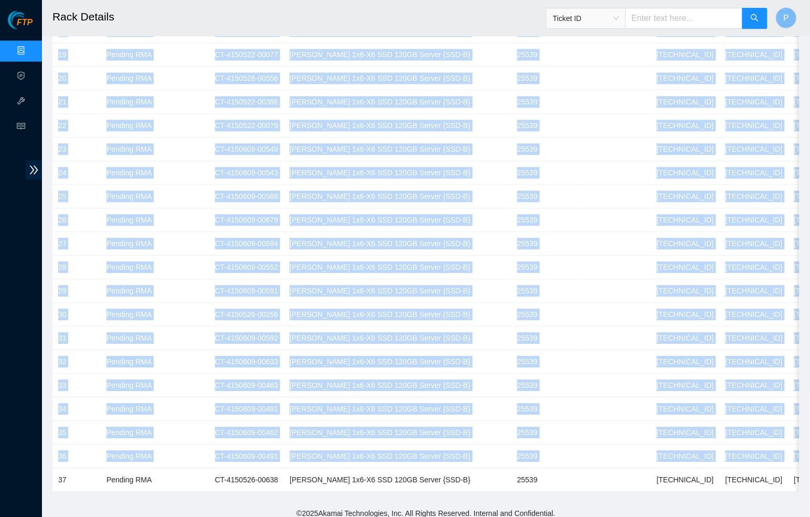
drag, startPoint x: 54, startPoint y: 465, endPoint x: 406, endPoint y: 476, distance: 352.6
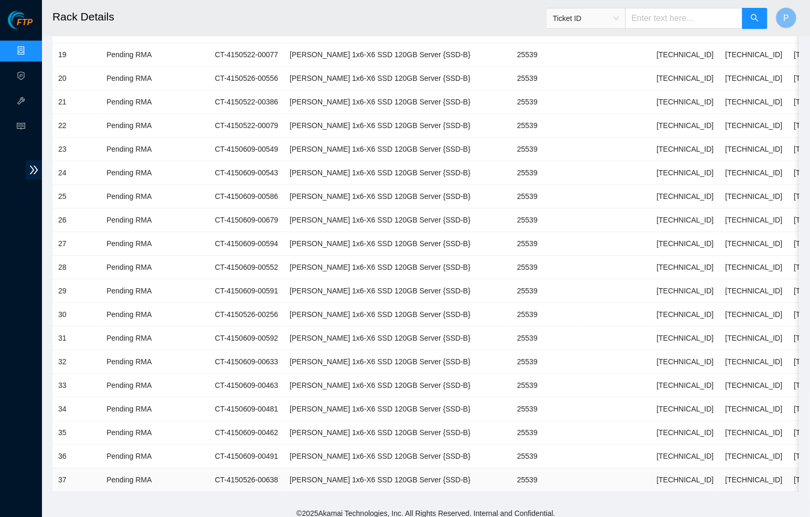
click at [284, 468] on td "CT-4150526-00638" at bounding box center [246, 480] width 75 height 24
drag, startPoint x: 295, startPoint y: 463, endPoint x: 216, endPoint y: 463, distance: 78.7
click at [216, 468] on td "CT-4150526-00638" at bounding box center [246, 480] width 75 height 24
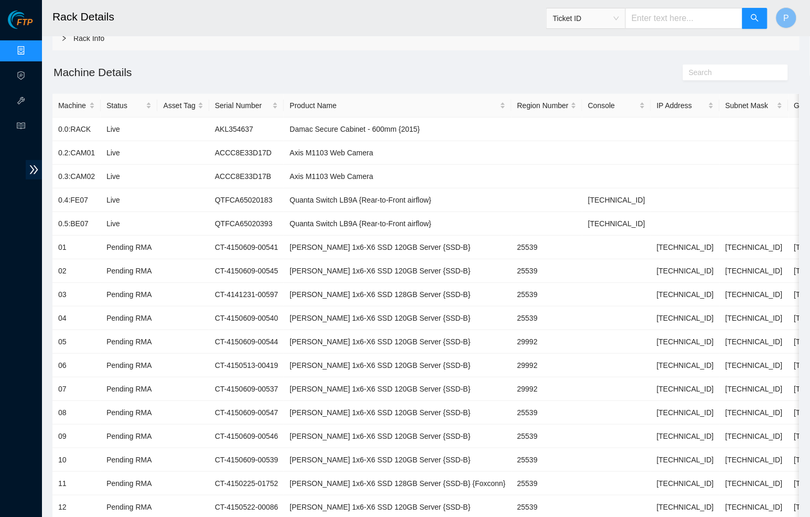
scroll to position [57, 0]
drag, startPoint x: 113, startPoint y: 200, endPoint x: 58, endPoint y: 200, distance: 54.6
click at [58, 200] on tr "0.4:FE07 Live QTFCA65020183 Quanta Switch LB9A {Rear-to-Front airflow} 104.99.2…" at bounding box center [454, 201] width 805 height 24
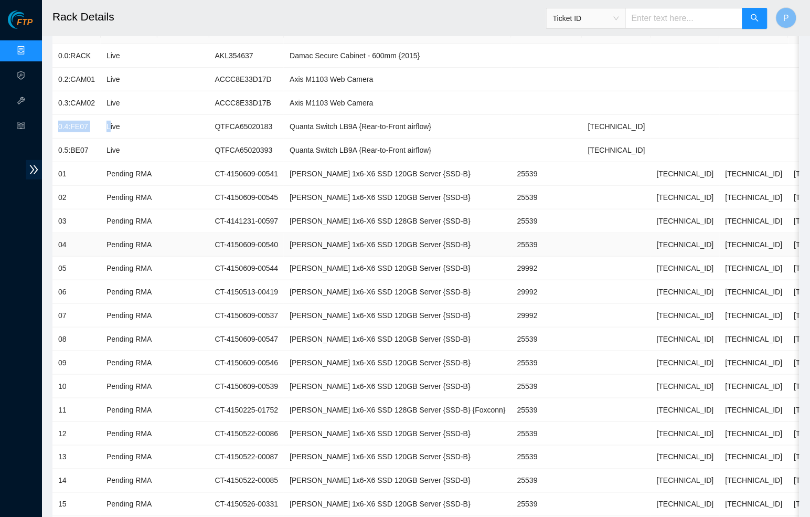
scroll to position [142, 0]
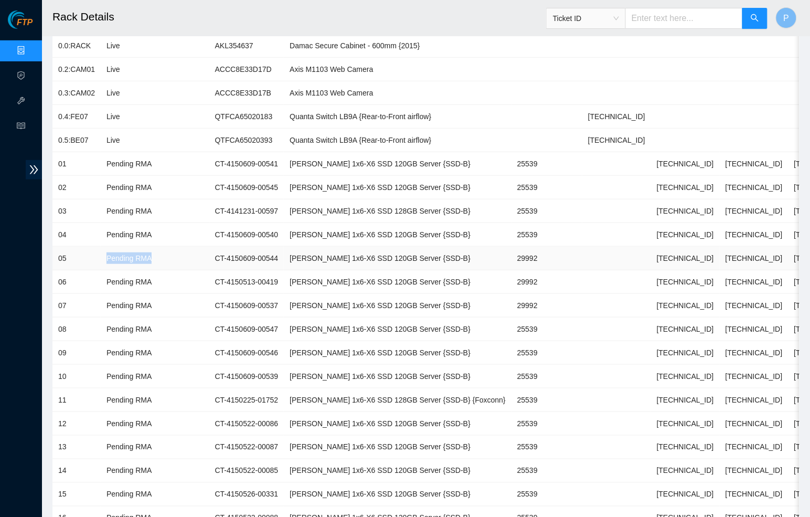
drag, startPoint x: 108, startPoint y: 250, endPoint x: 173, endPoint y: 250, distance: 65.0
click at [173, 250] on tr "05 Pending RMA CT-4150609-00544 Ciara 1x6-X6 SSD 120GB Server {SSD-B} 29992 104…" at bounding box center [454, 259] width 805 height 24
drag, startPoint x: 93, startPoint y: 272, endPoint x: 170, endPoint y: 272, distance: 76.6
click at [170, 272] on tr "06 Pending RMA CT-4150513-00419 Ciara 1x6-X6 SSD 120GB Server {SSD-B} 29992 104…" at bounding box center [454, 282] width 805 height 24
drag, startPoint x: 92, startPoint y: 295, endPoint x: 177, endPoint y: 294, distance: 85.5
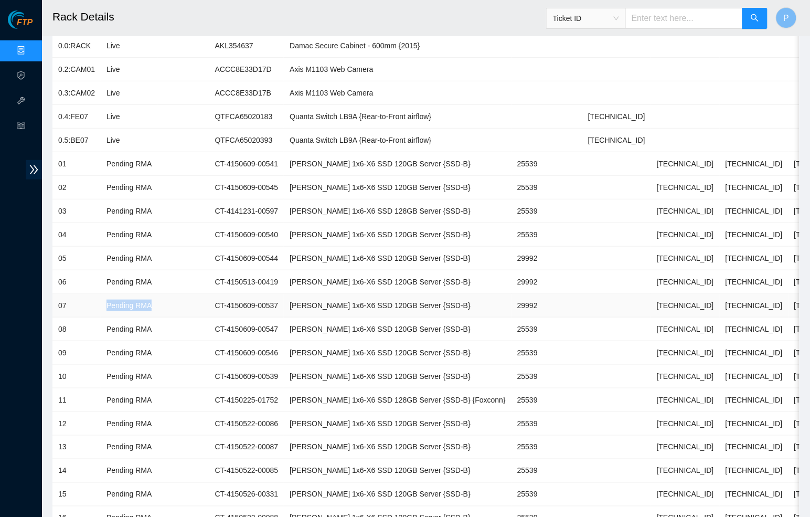
click at [178, 295] on tr "07 Pending RMA CT-4150609-00537 Ciara 1x6-X6 SSD 120GB Server {SSD-B} 29992 104…" at bounding box center [454, 306] width 805 height 24
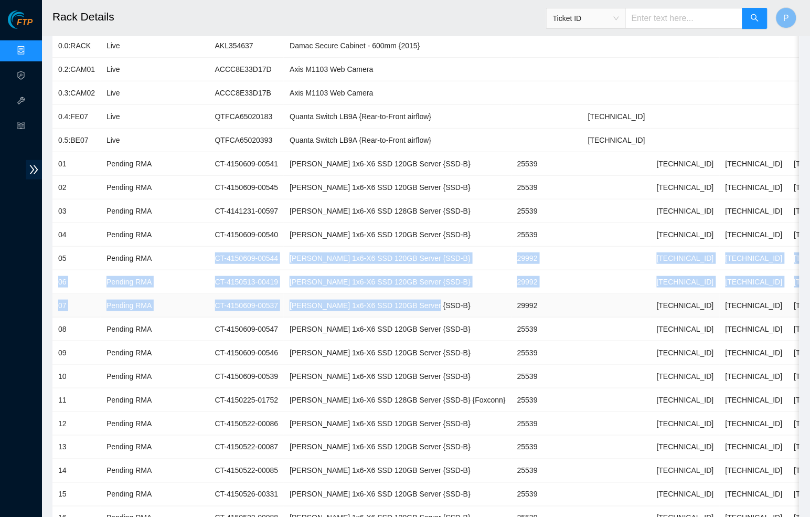
drag, startPoint x: 205, startPoint y: 252, endPoint x: 457, endPoint y: 302, distance: 256.6
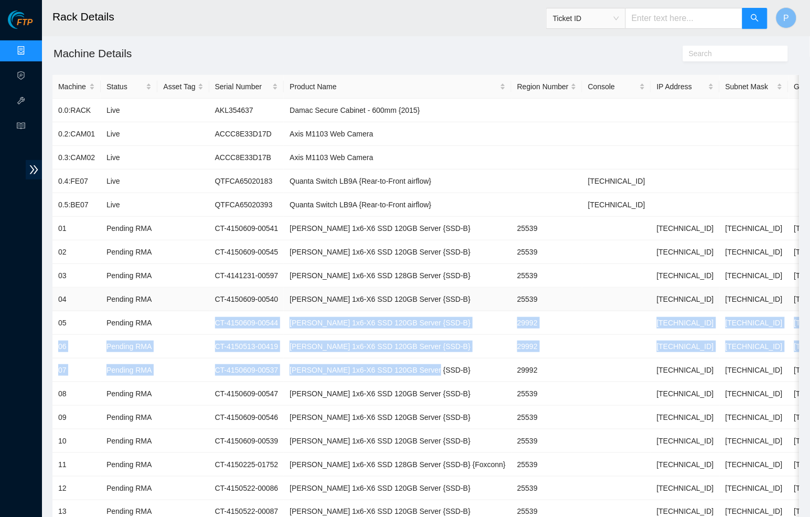
scroll to position [63, 0]
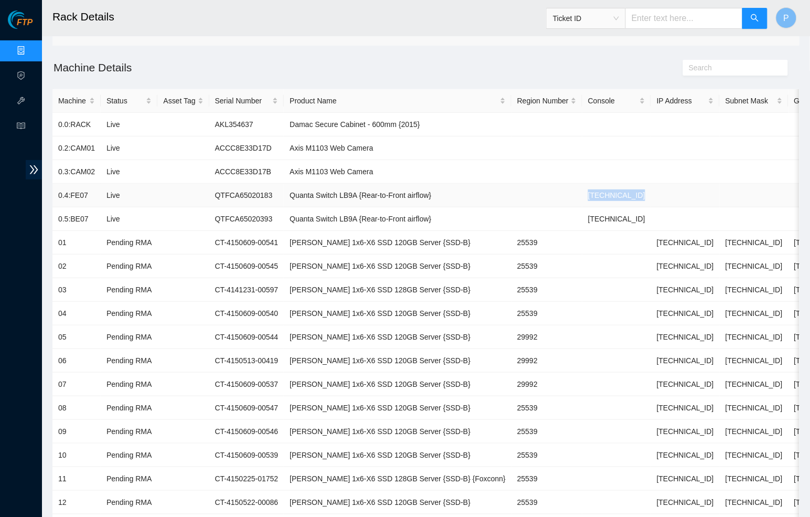
drag, startPoint x: 560, startPoint y: 189, endPoint x: 643, endPoint y: 189, distance: 82.3
click at [643, 189] on tr "0.4:FE07 Live QTFCA65020183 Quanta Switch LB9A {Rear-to-Front airflow} 104.99.2…" at bounding box center [454, 196] width 805 height 24
drag, startPoint x: 565, startPoint y: 213, endPoint x: 686, endPoint y: 205, distance: 121.0
click at [686, 207] on tr "0.5:BE07 Live QTFCA65020393 Quanta Switch LB9A {Rear-to-Front airflow} 104.99.2…" at bounding box center [454, 219] width 805 height 24
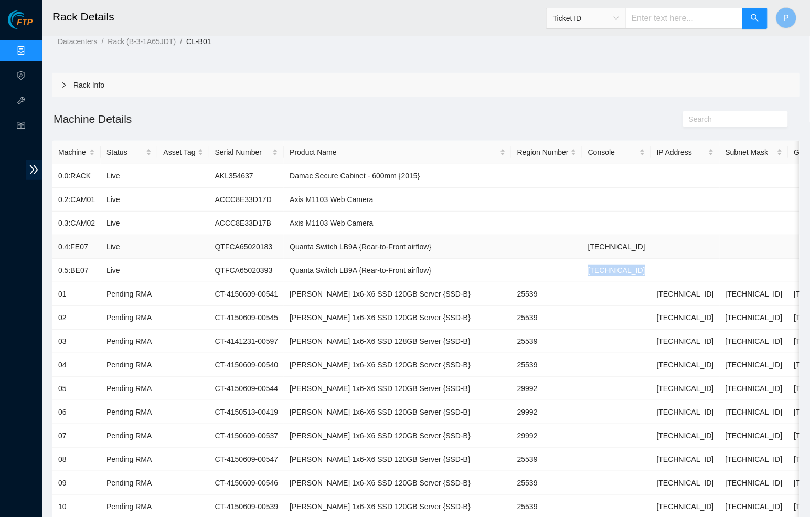
scroll to position [7, 0]
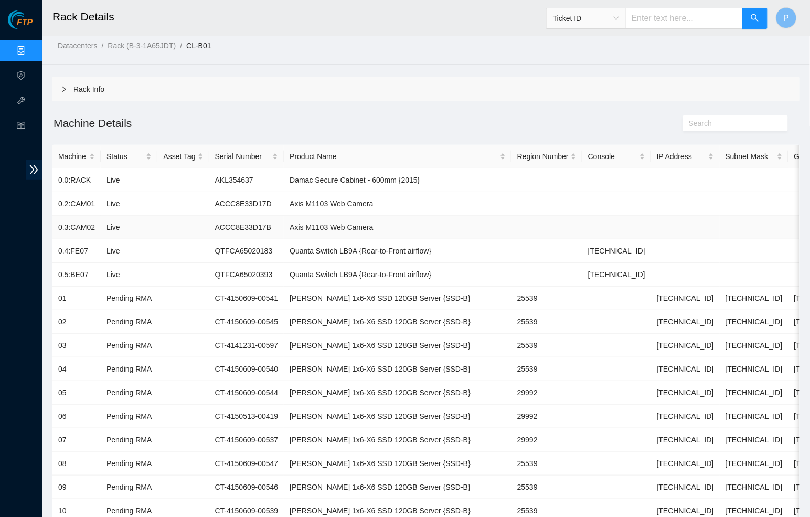
click at [335, 230] on td "Axis M1103 Web Camera" at bounding box center [398, 228] width 228 height 24
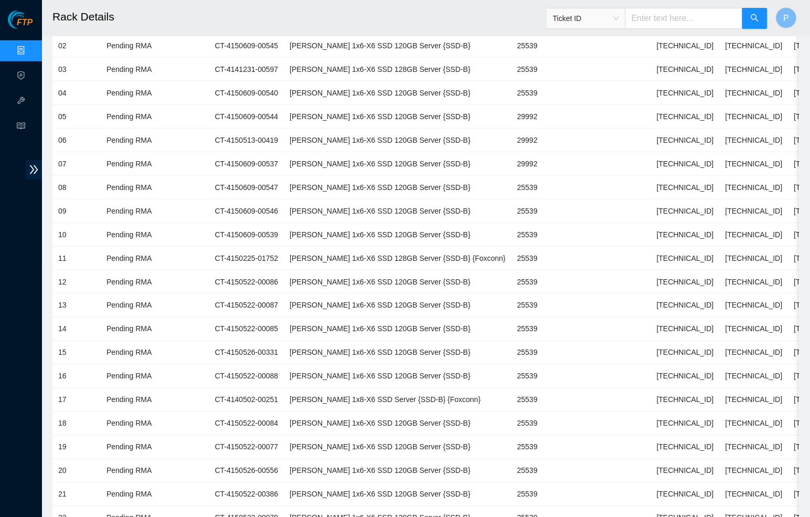
scroll to position [284, 0]
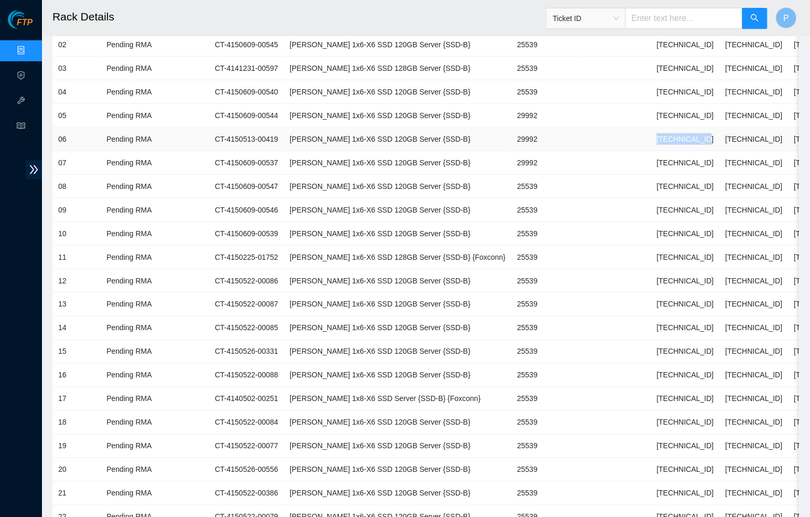
drag, startPoint x: 693, startPoint y: 131, endPoint x: 632, endPoint y: 131, distance: 60.8
click at [651, 131] on td "104.99.239.13" at bounding box center [685, 139] width 69 height 24
copy td "104.99.239.13"
click at [30, 101] on link "Hardware Test (isok)" at bounding box center [63, 101] width 67 height 8
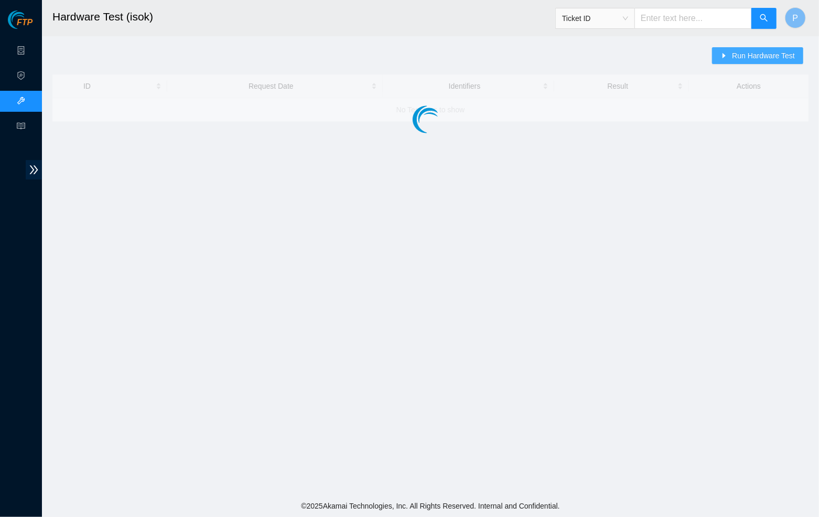
click at [743, 53] on span "Run Hardware Test" at bounding box center [763, 56] width 63 height 12
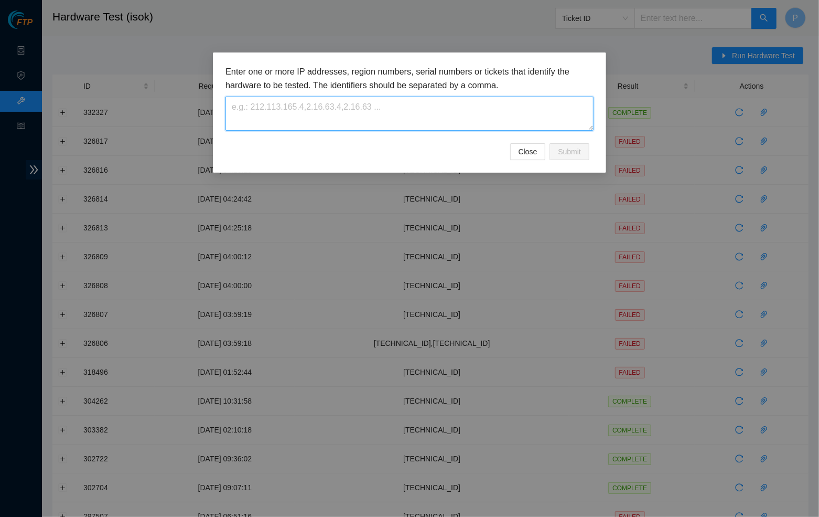
click at [277, 106] on textarea at bounding box center [410, 114] width 368 height 34
paste textarea "104.99.239.13"
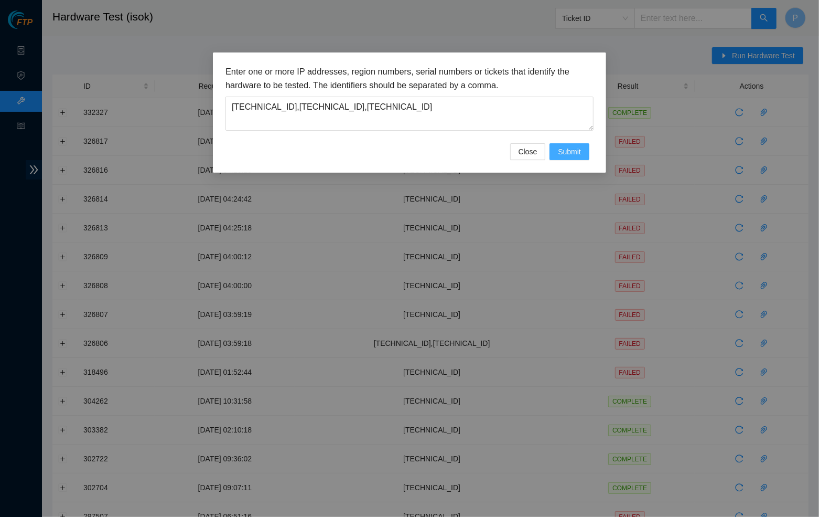
click at [564, 144] on button "Submit" at bounding box center [570, 151] width 40 height 17
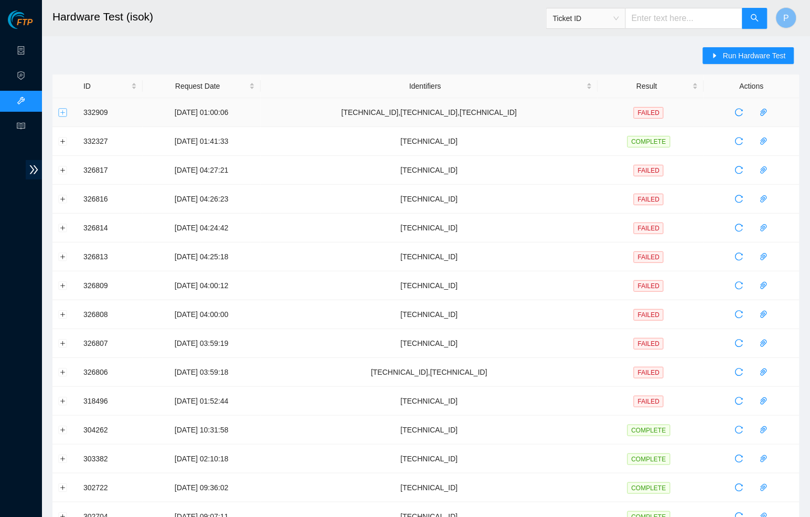
click at [65, 112] on button "Expand row" at bounding box center [63, 112] width 8 height 8
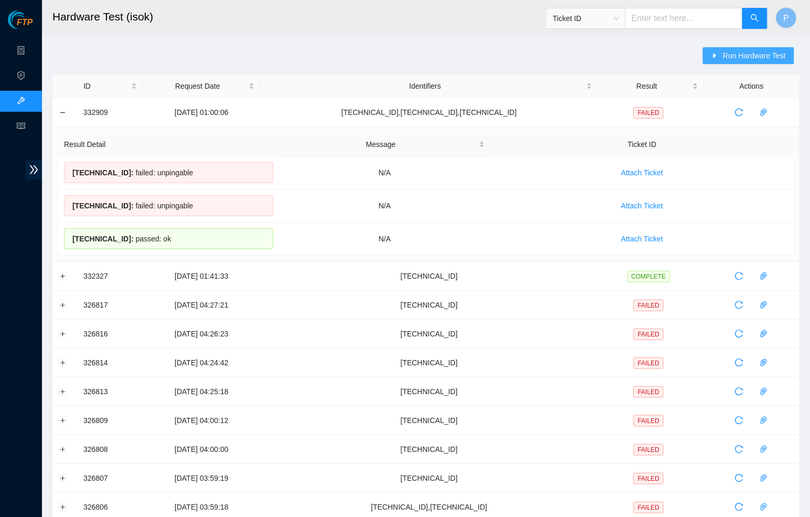
click at [714, 56] on icon "caret-right" at bounding box center [715, 55] width 3 height 5
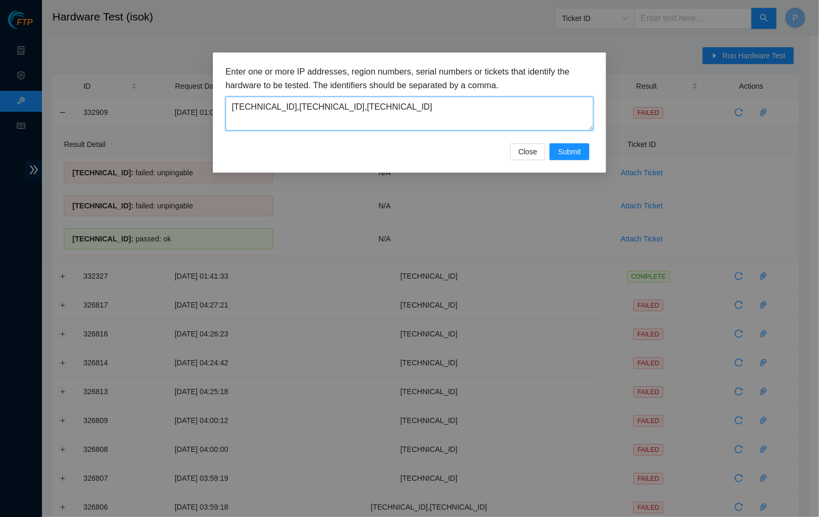
click at [344, 100] on textarea "104.99.239.13,104.99.239.14,104.99.239.15" at bounding box center [410, 114] width 368 height 34
paste textarea "2"
paste textarea "104.99.239.12"
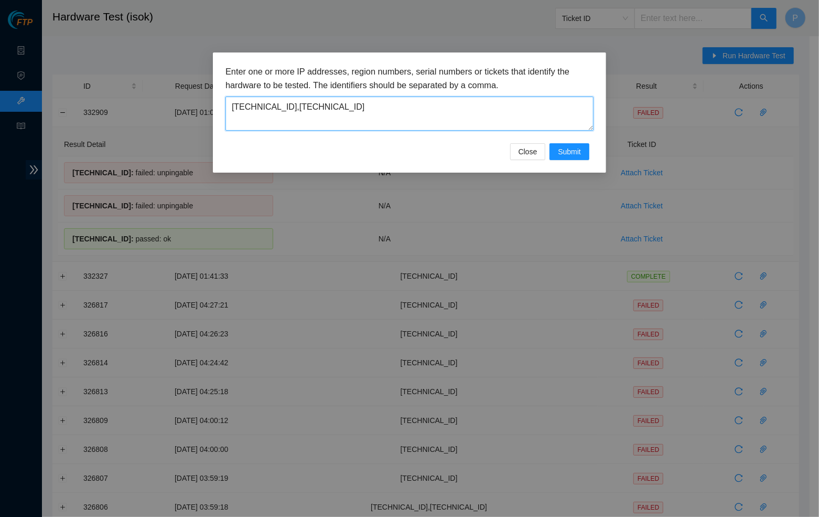
click at [379, 112] on textarea "104.99.239.12,104.99.239.13" at bounding box center [410, 114] width 368 height 34
click at [379, 109] on textarea "104.99.239.12,104.99.239.13" at bounding box center [410, 114] width 368 height 34
paste textarea "104.99.239.12"
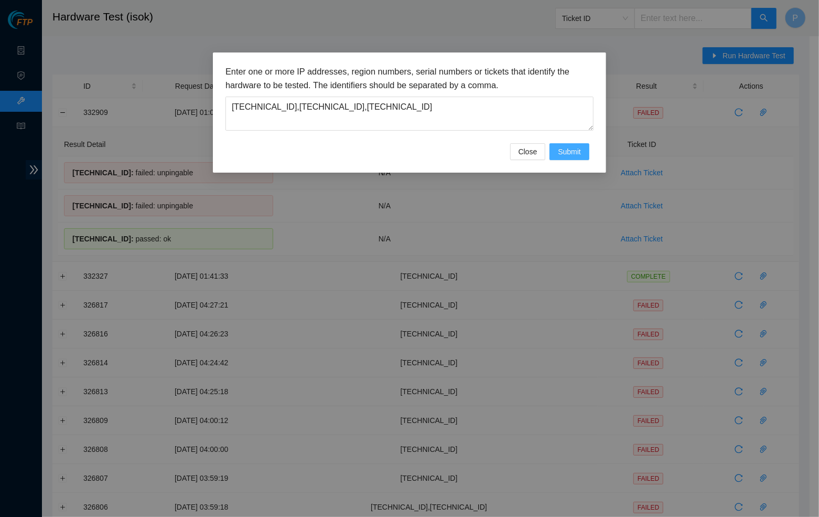
click at [571, 149] on span "Submit" at bounding box center [569, 152] width 23 height 12
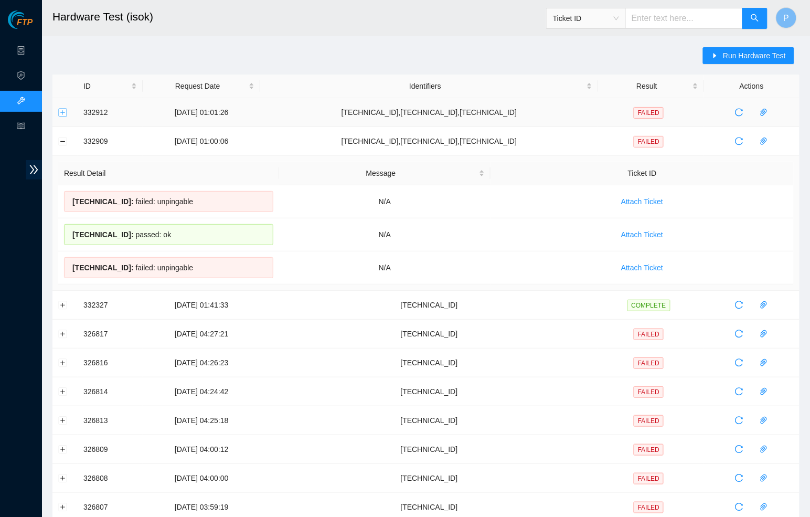
click at [59, 111] on button "Expand row" at bounding box center [63, 112] width 8 height 8
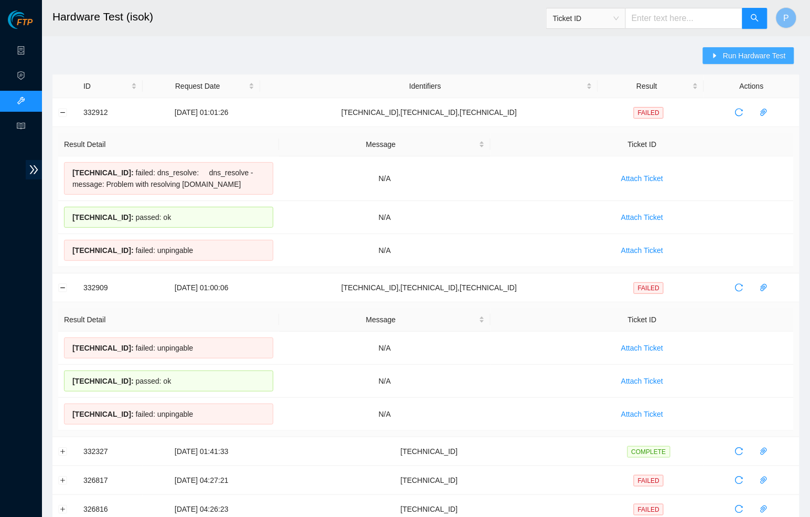
click at [714, 50] on button "Run Hardware Test" at bounding box center [748, 55] width 91 height 17
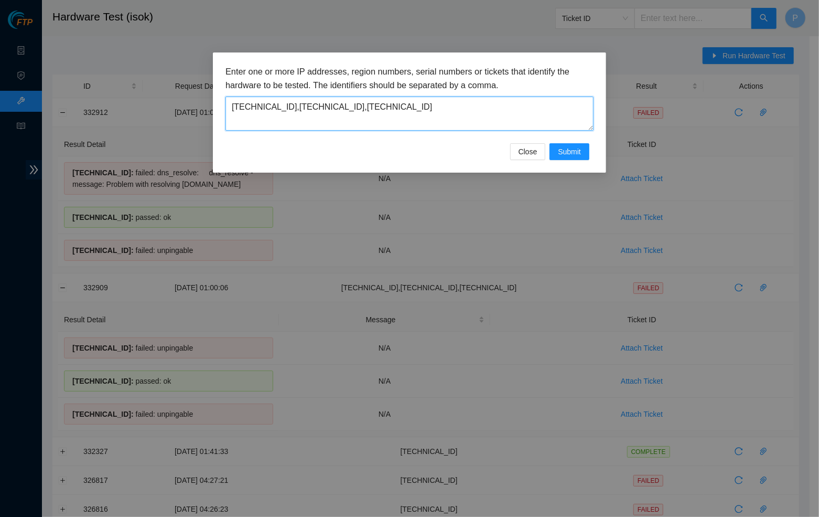
click at [343, 114] on textarea "104.99.239.12,104.99.239.13,104.99.239.14" at bounding box center [410, 114] width 368 height 34
paste textarea
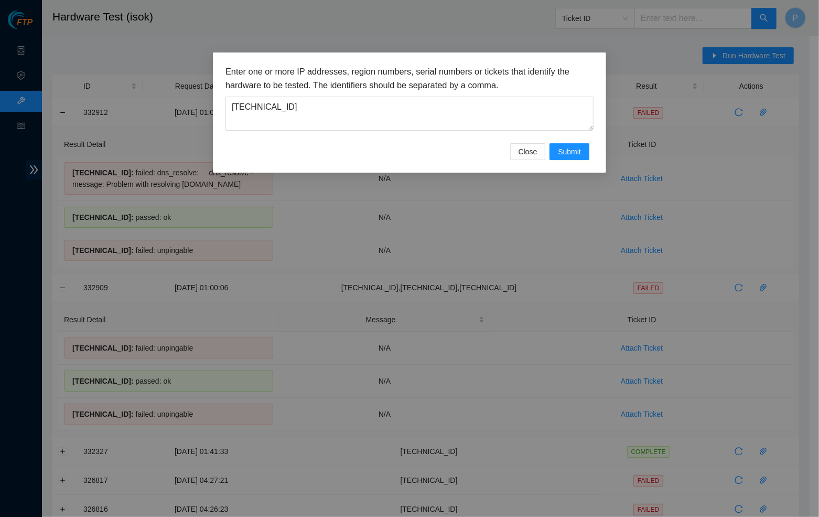
click at [597, 152] on div "Enter one or more IP addresses, region numbers, serial numbers or tickets that …" at bounding box center [409, 112] width 393 height 120
click at [581, 149] on button "Submit" at bounding box center [570, 151] width 40 height 17
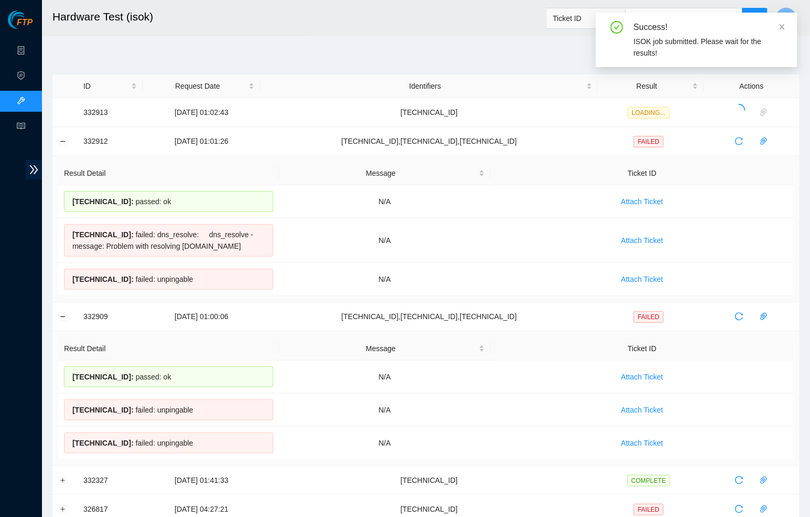
click at [743, 23] on div "Success! ISOK job submitted. Please wait for the results!" at bounding box center [696, 40] width 201 height 55
click at [743, 25] on div "Success!" at bounding box center [709, 27] width 151 height 13
click at [743, 24] on icon "close" at bounding box center [781, 26] width 7 height 7
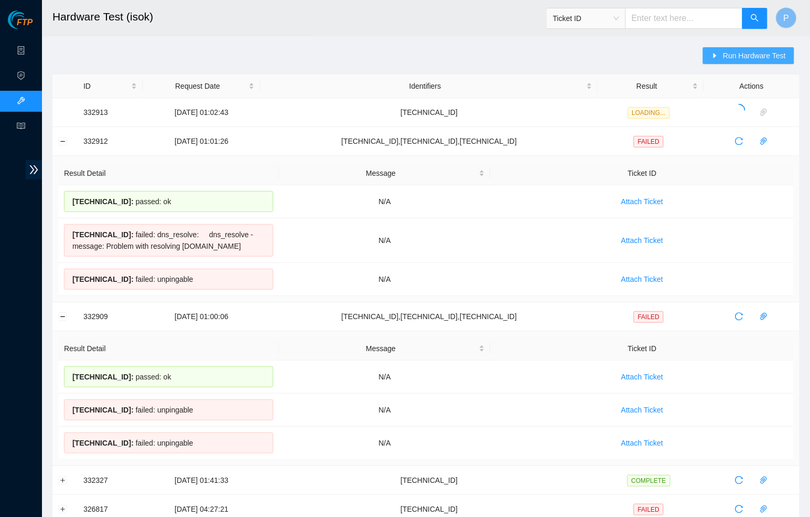
click at [743, 62] on button "Run Hardware Test" at bounding box center [748, 55] width 91 height 17
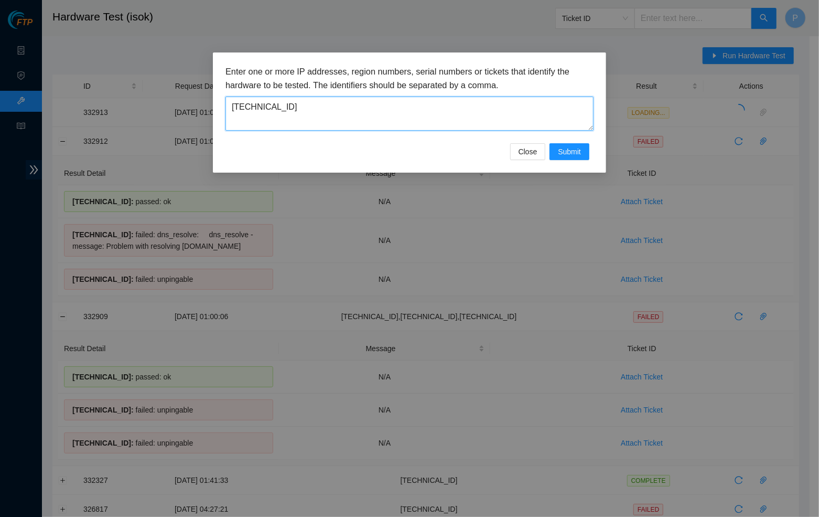
click at [316, 103] on textarea "104.99.239.12" at bounding box center [410, 114] width 368 height 34
click at [326, 110] on textarea "104.99.239.12" at bounding box center [410, 114] width 368 height 34
paste textarea "3"
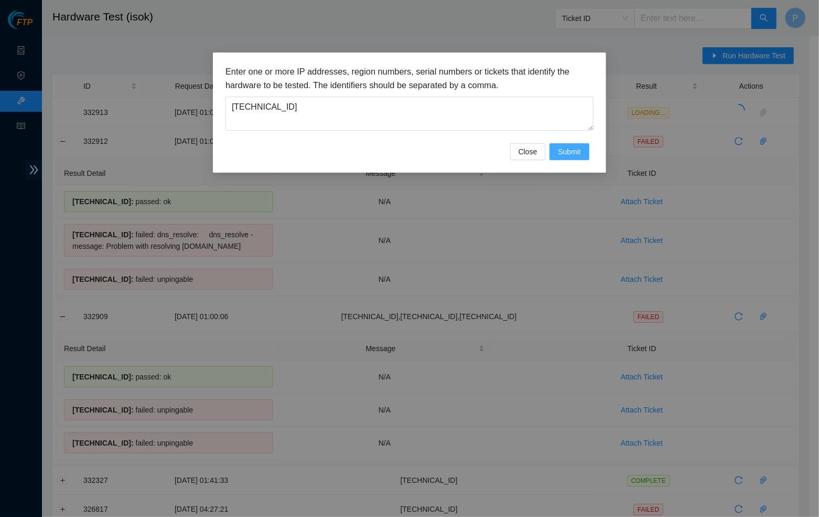
click at [583, 146] on button "Submit" at bounding box center [570, 151] width 40 height 17
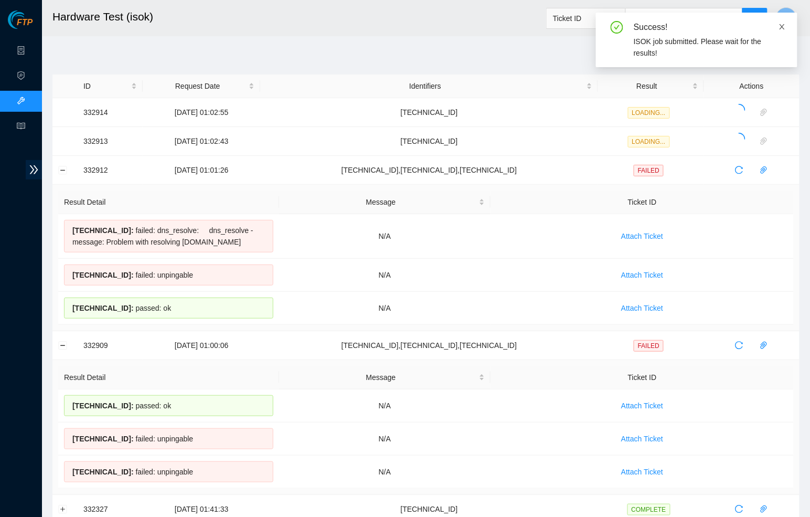
click at [743, 26] on icon "close" at bounding box center [781, 26] width 7 height 7
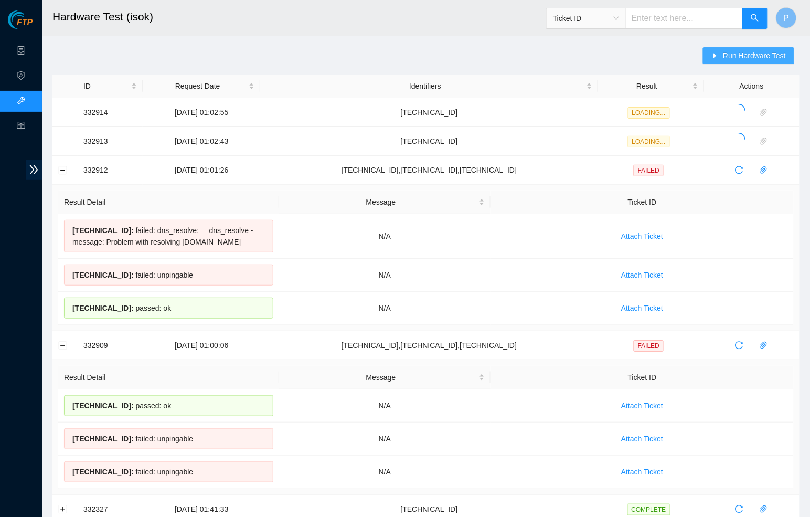
click at [743, 62] on button "Run Hardware Test" at bounding box center [748, 55] width 91 height 17
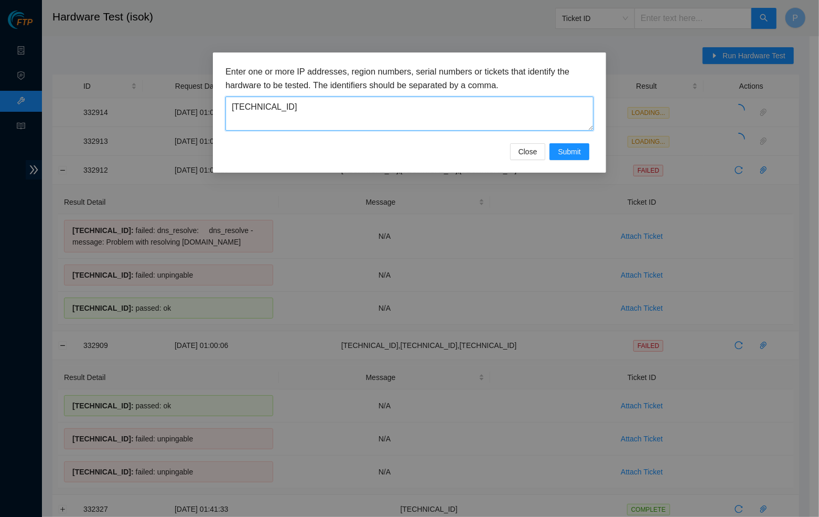
click at [293, 109] on textarea "104.99.239.13" at bounding box center [410, 114] width 368 height 34
paste textarea "4"
type textarea "104.99.239.14"
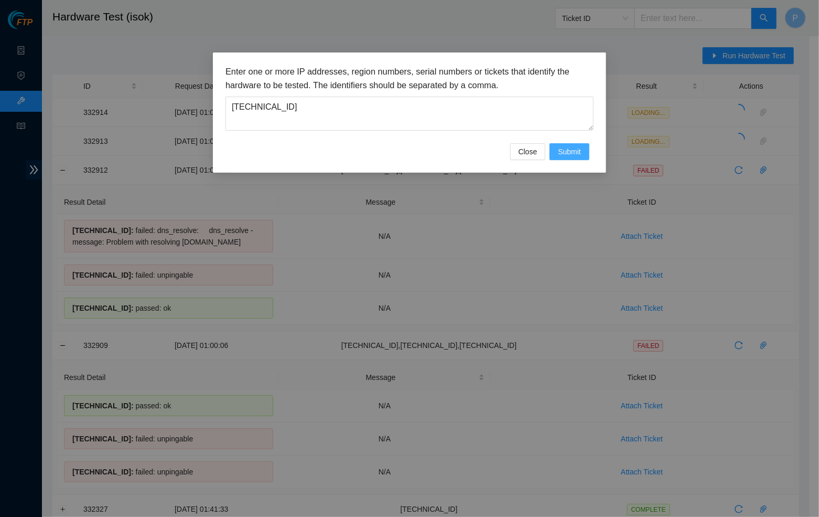
click at [568, 149] on span "Submit" at bounding box center [569, 152] width 23 height 12
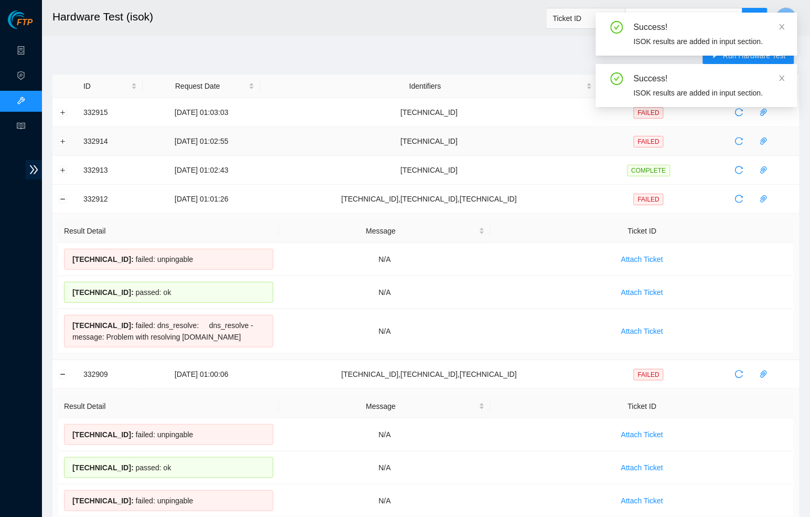
click at [242, 131] on td "05-09-2025 01:02:55" at bounding box center [202, 141] width 118 height 29
click at [743, 25] on icon "close" at bounding box center [781, 26] width 7 height 7
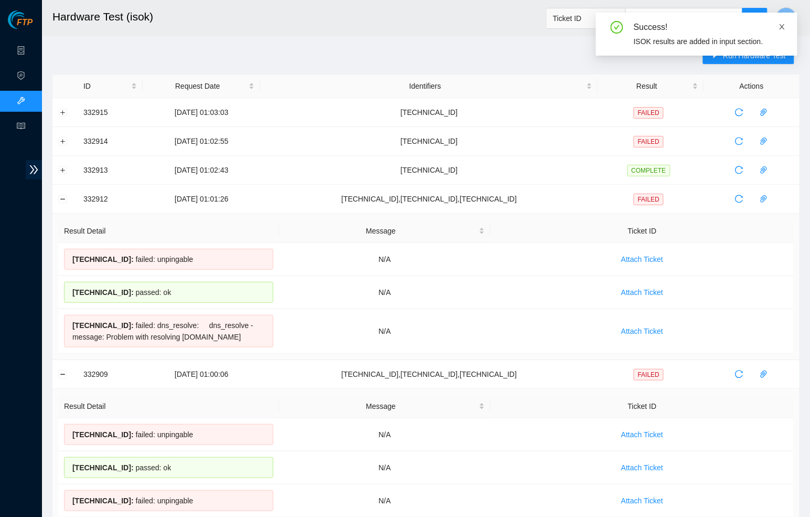
click at [743, 27] on icon "close" at bounding box center [781, 26] width 7 height 7
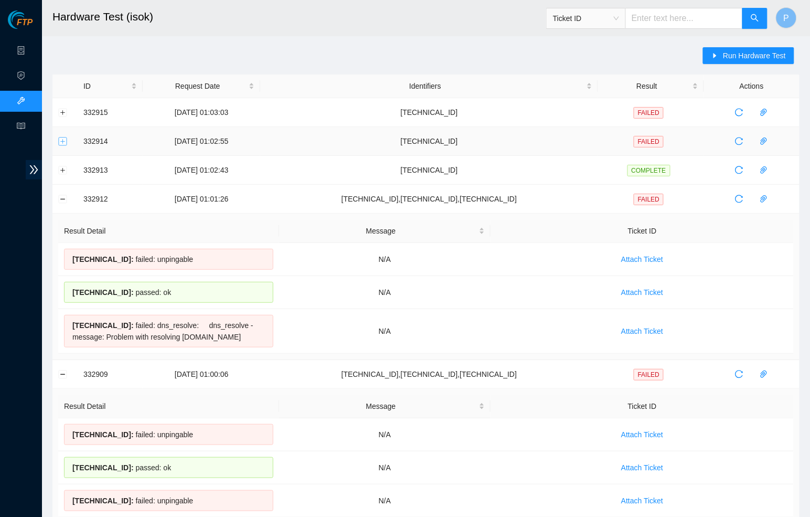
click at [62, 140] on button "Expand row" at bounding box center [63, 141] width 8 height 8
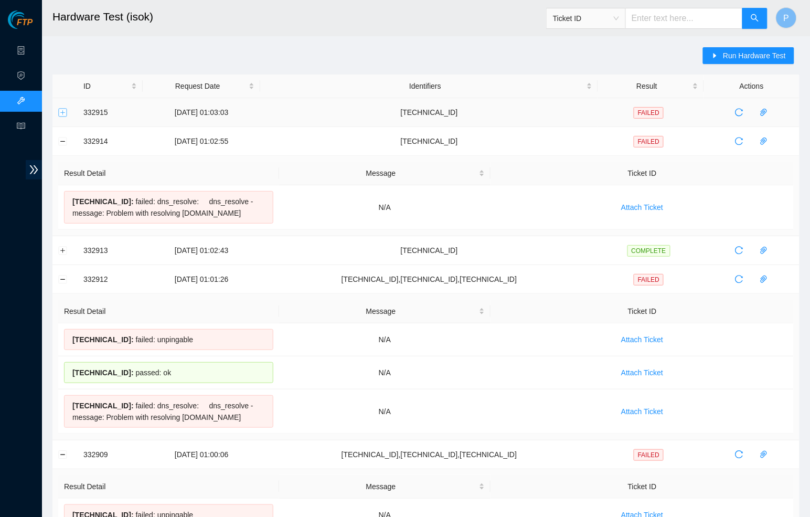
click at [62, 111] on button "Expand row" at bounding box center [63, 112] width 8 height 8
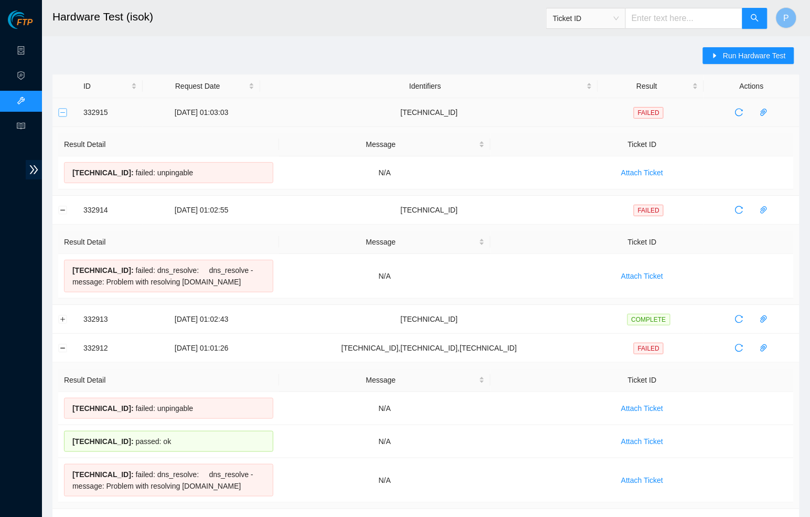
click at [64, 112] on button "Collapse row" at bounding box center [63, 112] width 8 height 8
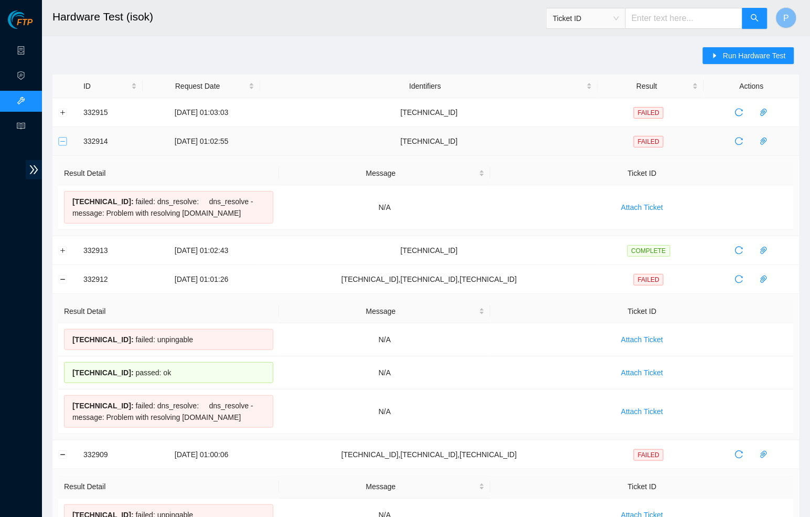
click at [61, 144] on button "Collapse row" at bounding box center [63, 141] width 8 height 8
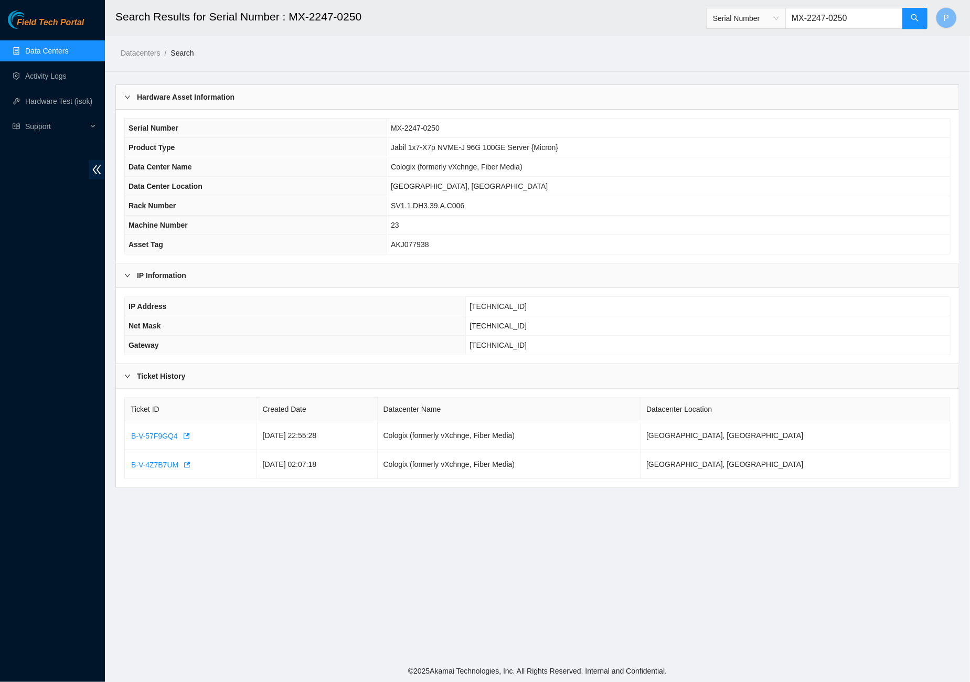
click at [103, 180] on div "Field Tech Portal Data Centers Activity Logs Hardware Test (isok) Support" at bounding box center [52, 345] width 105 height 671
click at [100, 170] on icon "double-left" at bounding box center [96, 169] width 11 height 11
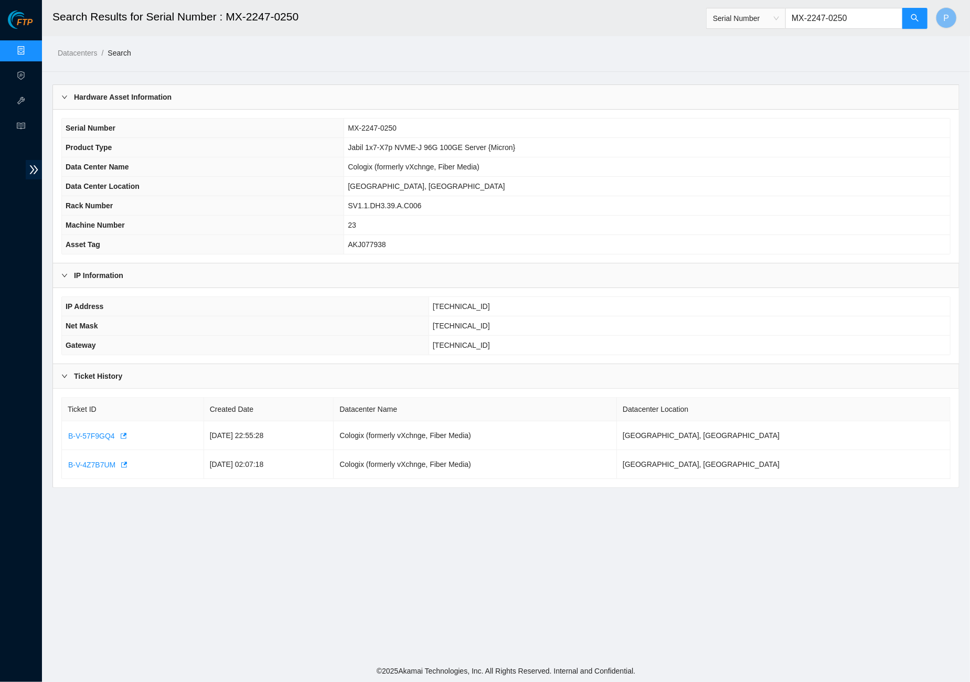
click at [30, 55] on link "Data Centers" at bounding box center [51, 51] width 43 height 8
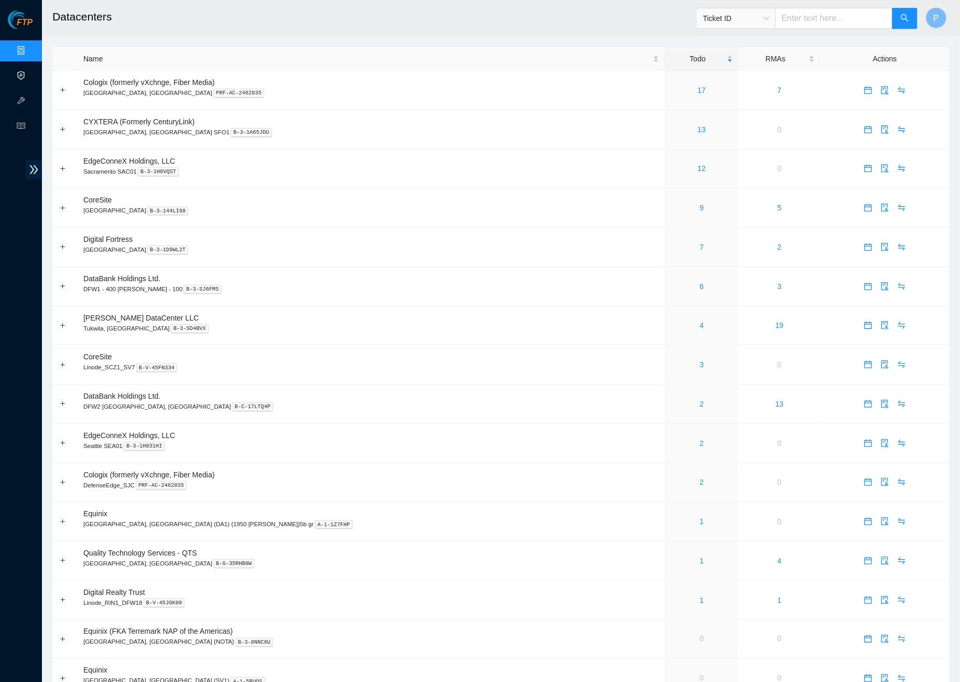
click at [30, 72] on link "Activity Logs" at bounding box center [50, 76] width 41 height 8
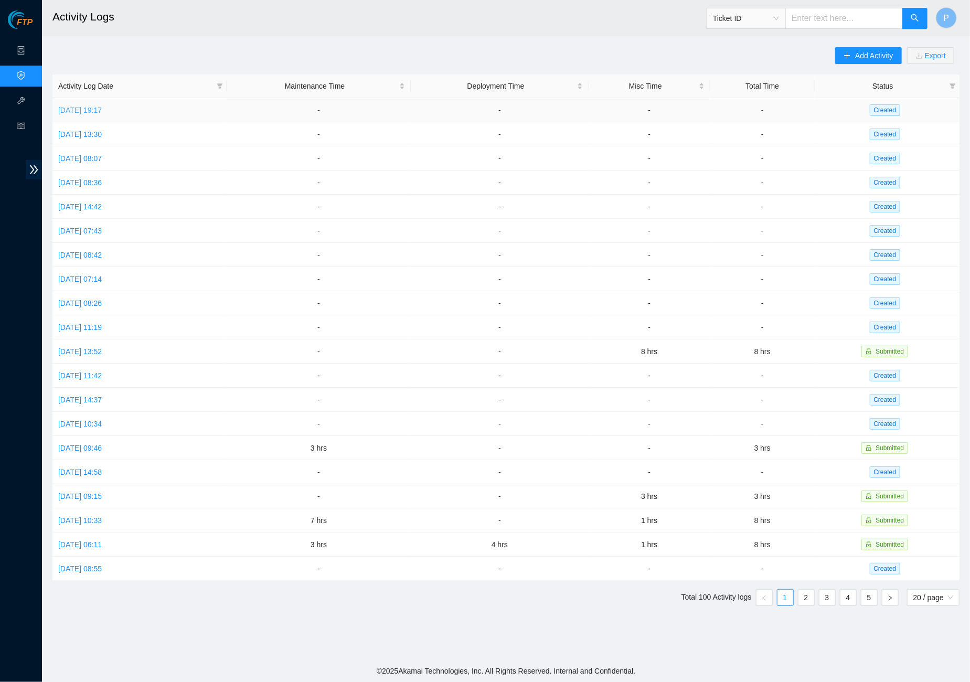
click at [102, 113] on link "Mon, 25 Aug 2025 19:17" at bounding box center [80, 110] width 44 height 8
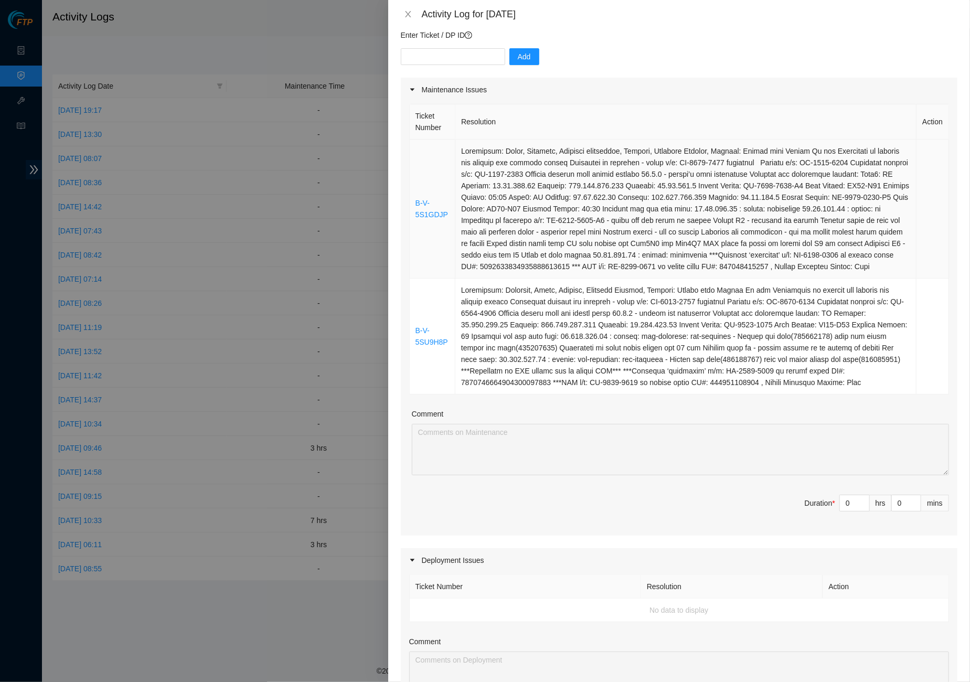
scroll to position [91, 0]
click at [422, 211] on link "B-V-5S1GDJP" at bounding box center [431, 207] width 33 height 20
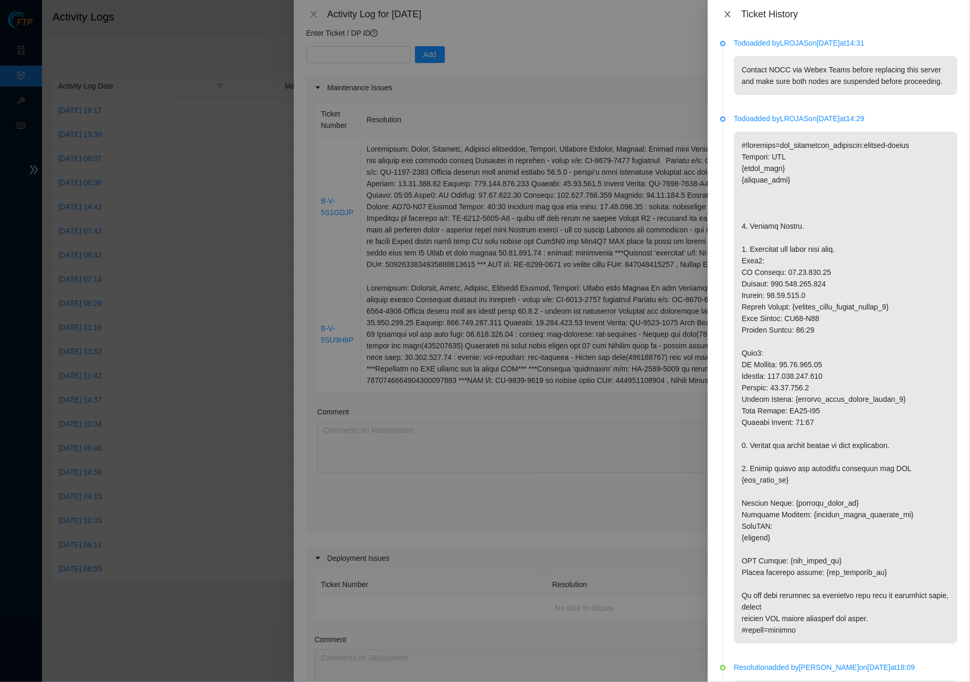
click at [731, 11] on icon "close" at bounding box center [727, 14] width 8 height 8
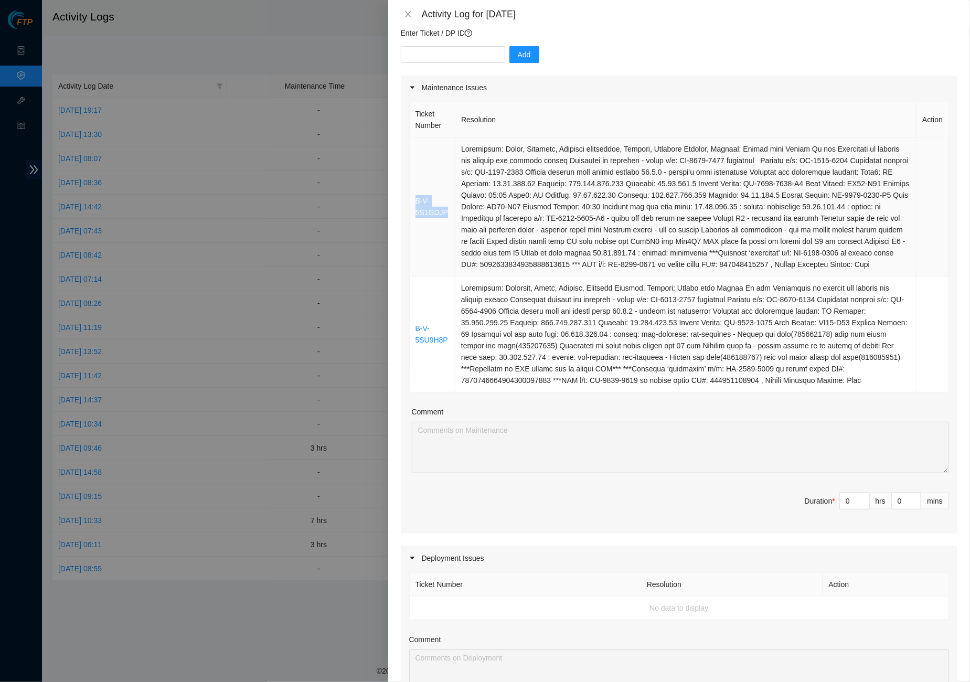
drag, startPoint x: 452, startPoint y: 218, endPoint x: 414, endPoint y: 207, distance: 39.2
click at [414, 207] on td "B-V-5S1GDJP" at bounding box center [433, 206] width 46 height 139
copy link "B-V-5S1GDJP"
click at [406, 16] on icon "close" at bounding box center [408, 14] width 6 height 6
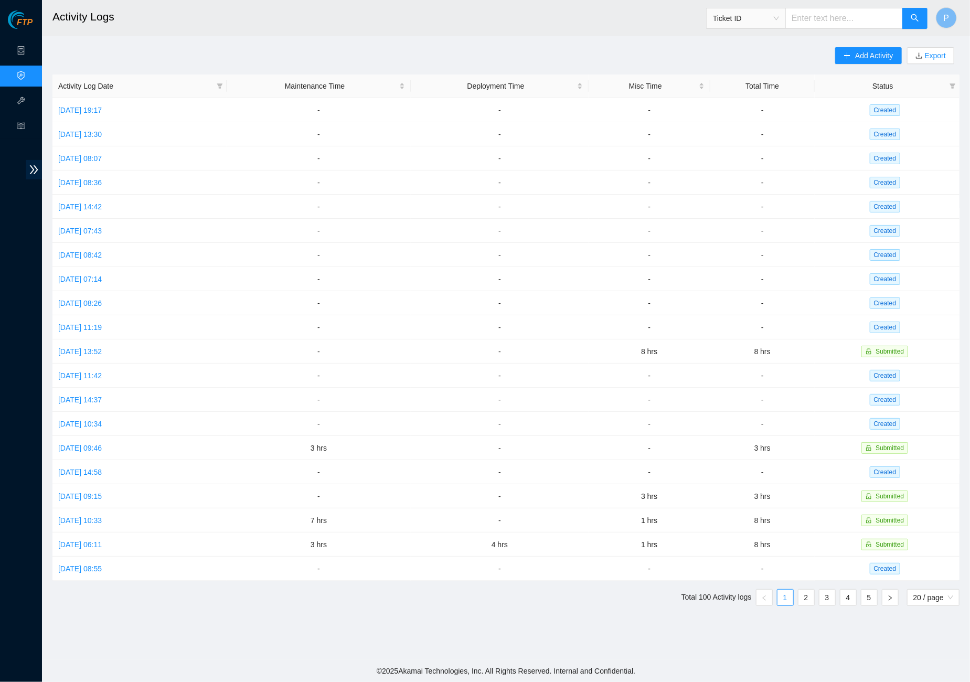
click at [814, 23] on input "text" at bounding box center [843, 18] width 117 height 21
paste input "B-V-5SU9H8P"
type input "B-V-5SU9H8P"
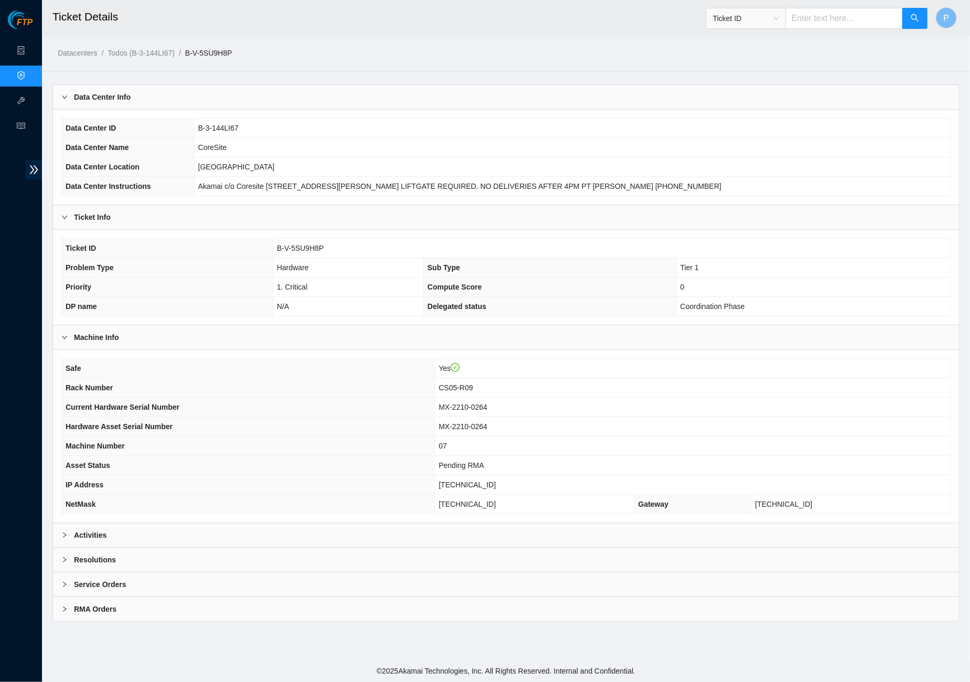
click at [308, 523] on div "Activities" at bounding box center [506, 535] width 906 height 24
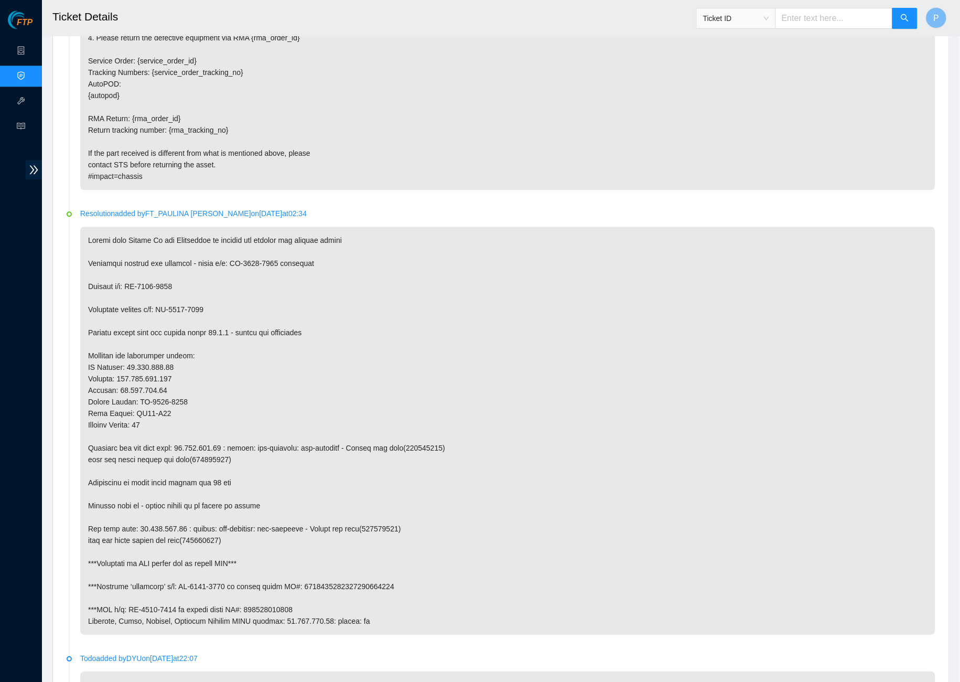
scroll to position [772, 0]
click at [208, 548] on p at bounding box center [507, 430] width 855 height 408
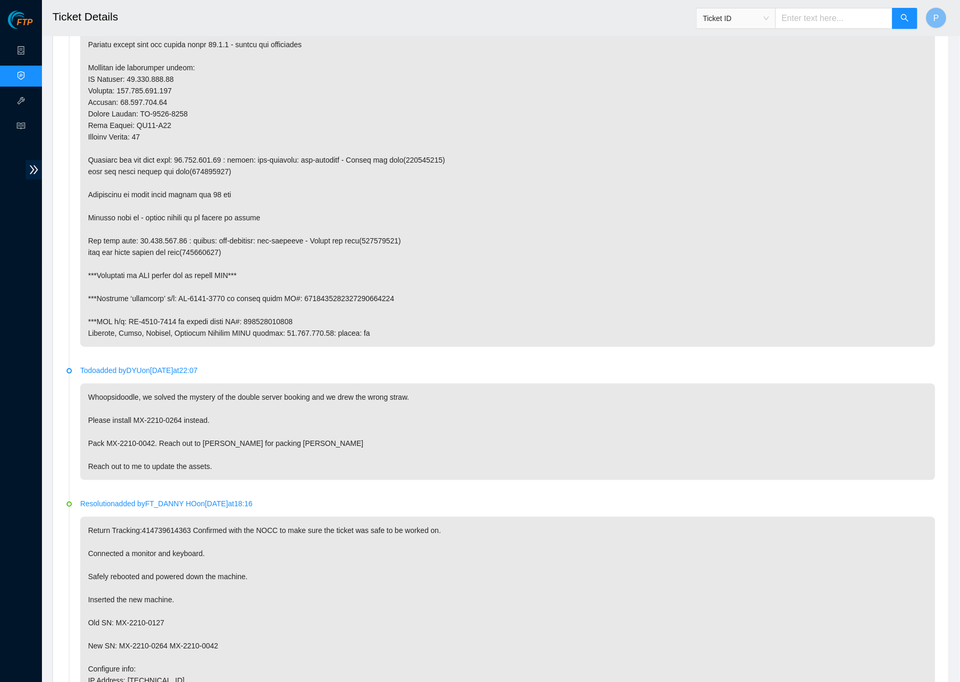
scroll to position [1072, 0]
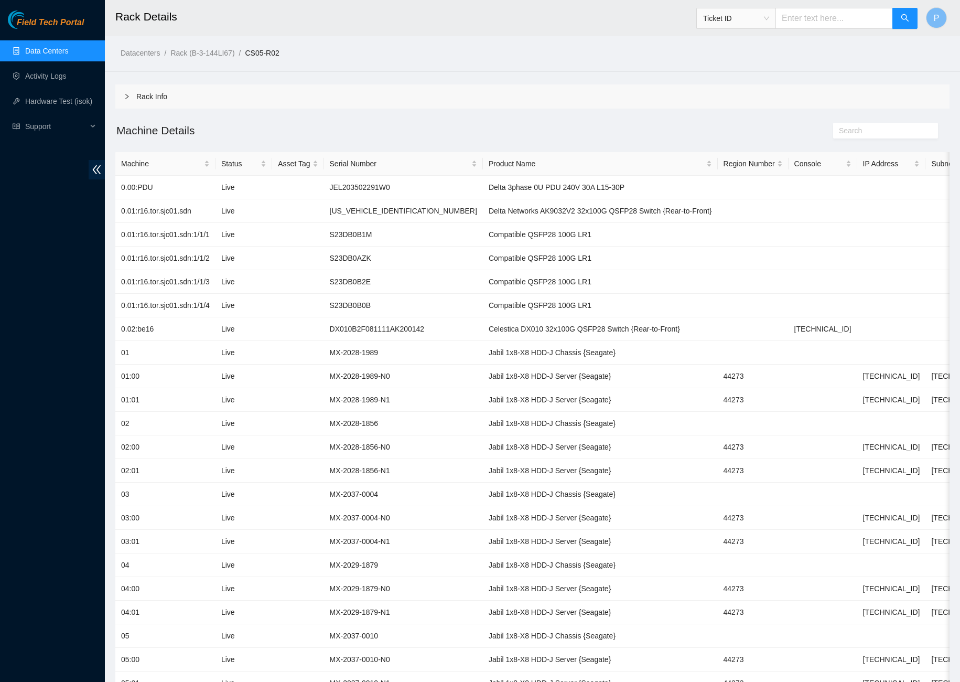
scroll to position [363, 0]
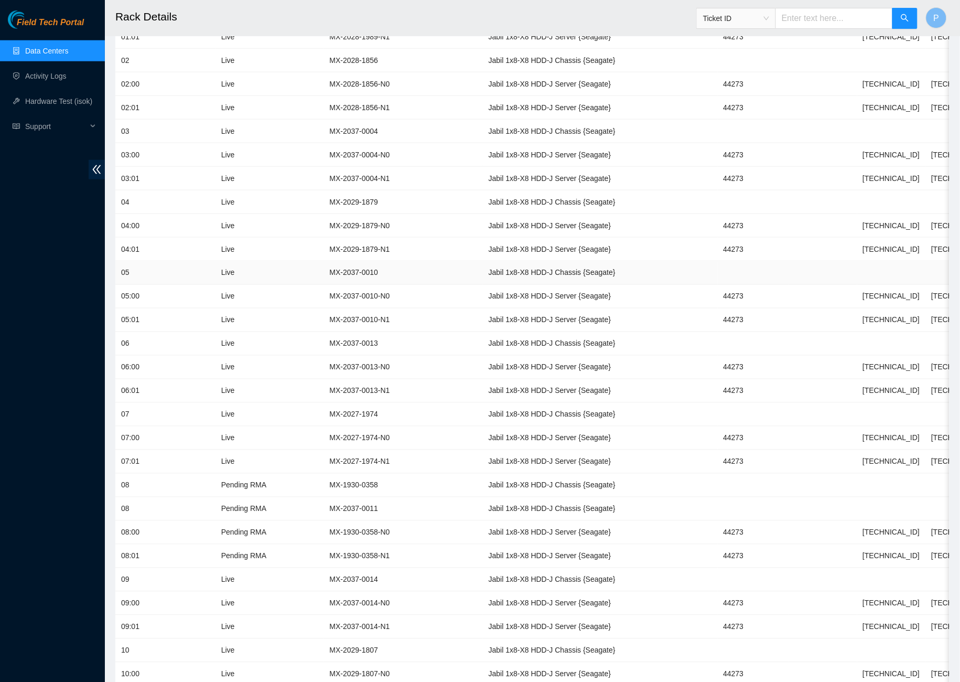
click at [272, 261] on td "Live" at bounding box center [244, 273] width 57 height 24
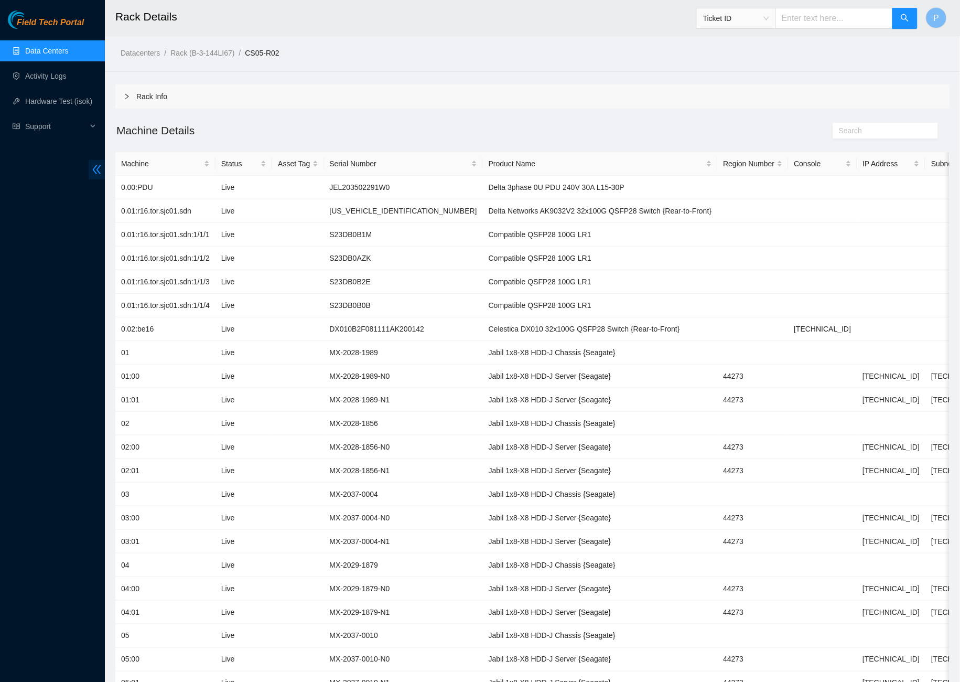
scroll to position [0, 0]
click at [95, 170] on icon "double-left" at bounding box center [96, 169] width 11 height 11
